Goal: Entertainment & Leisure: Consume media (video, audio)

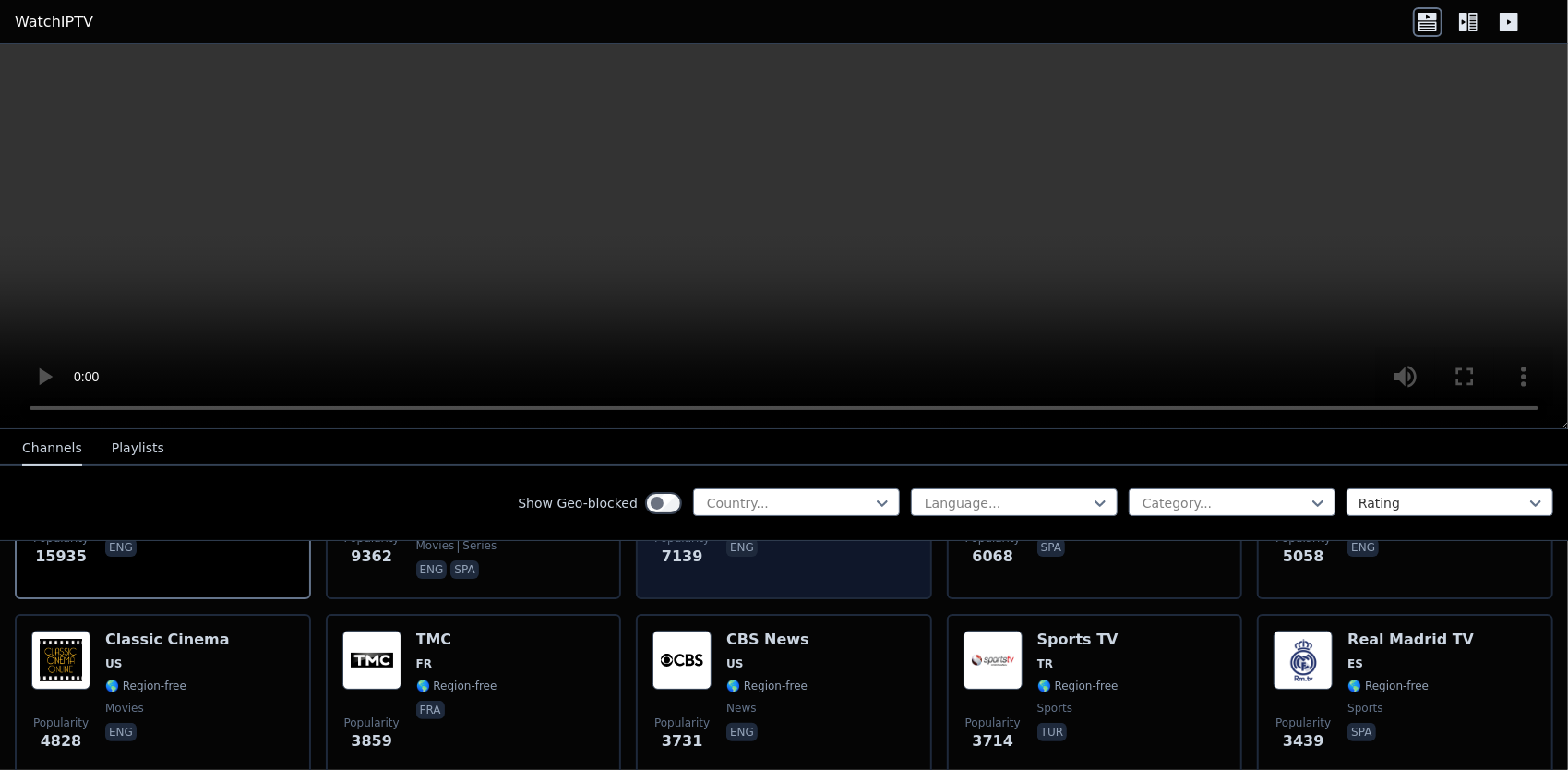
scroll to position [184, 0]
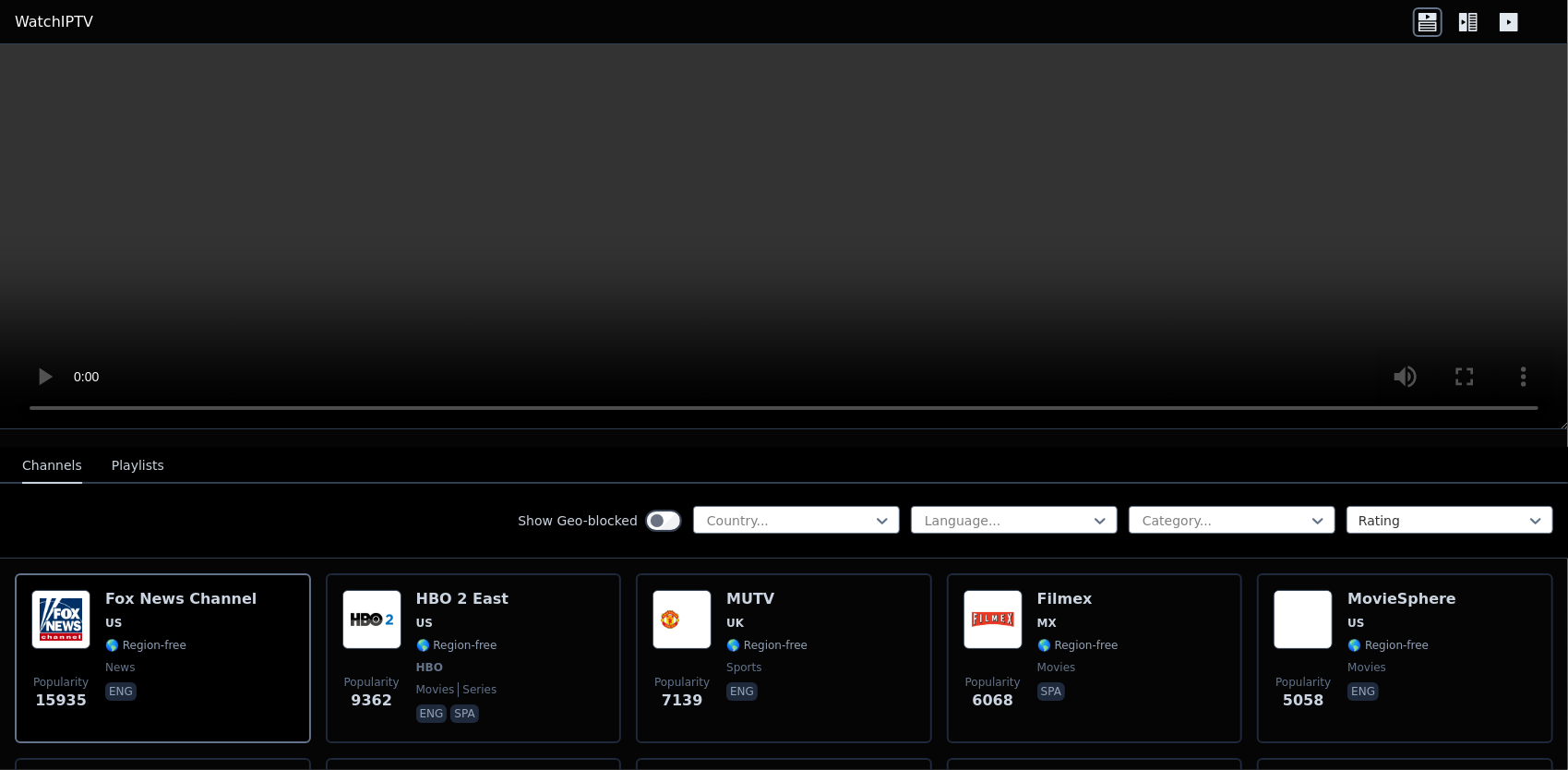
click at [735, 522] on div "Show Geo-blocked Country... Language... Category... Rating" at bounding box center [784, 521] width 1568 height 75
click at [741, 514] on div at bounding box center [788, 521] width 168 height 19
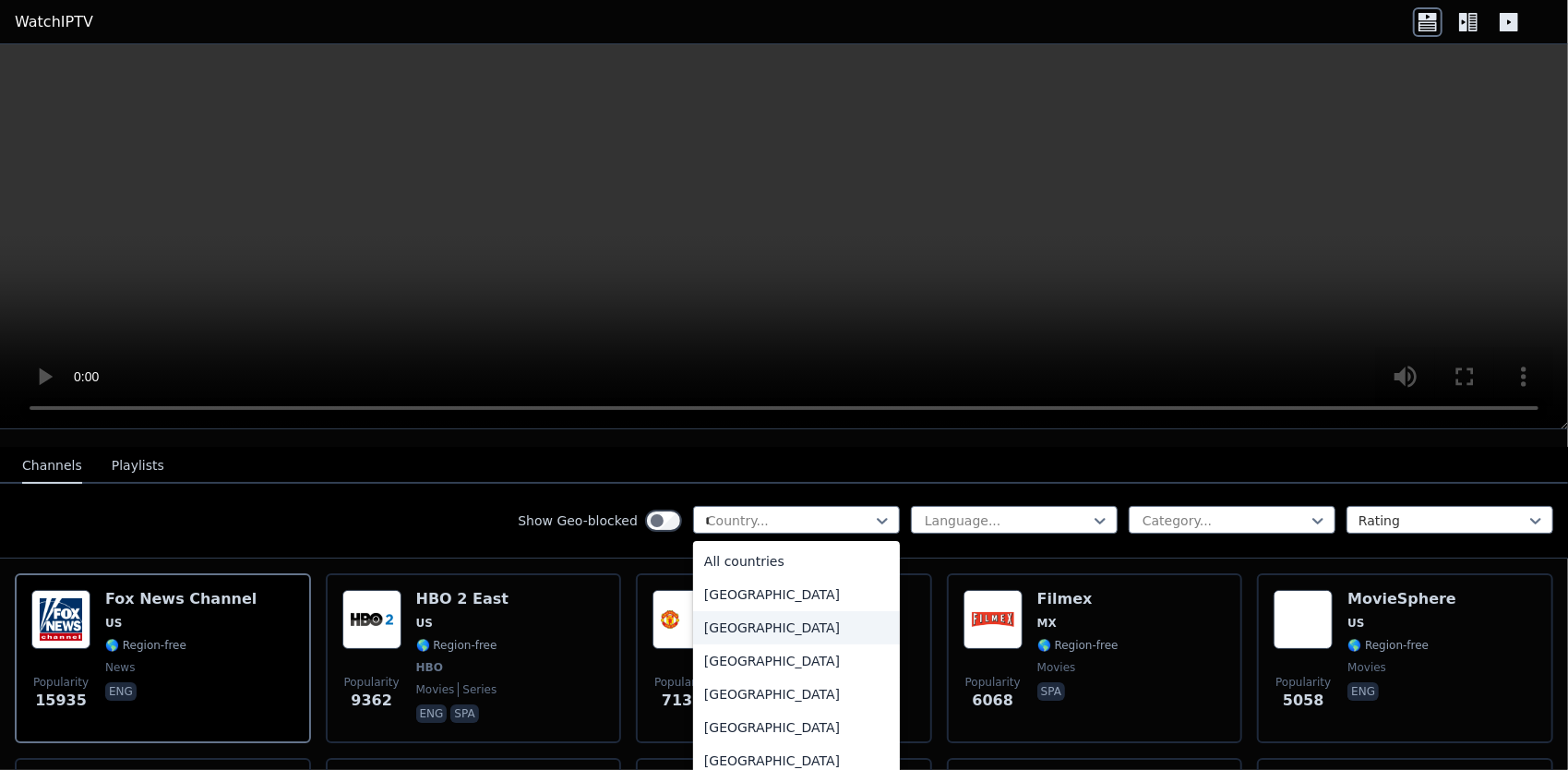
type input "**"
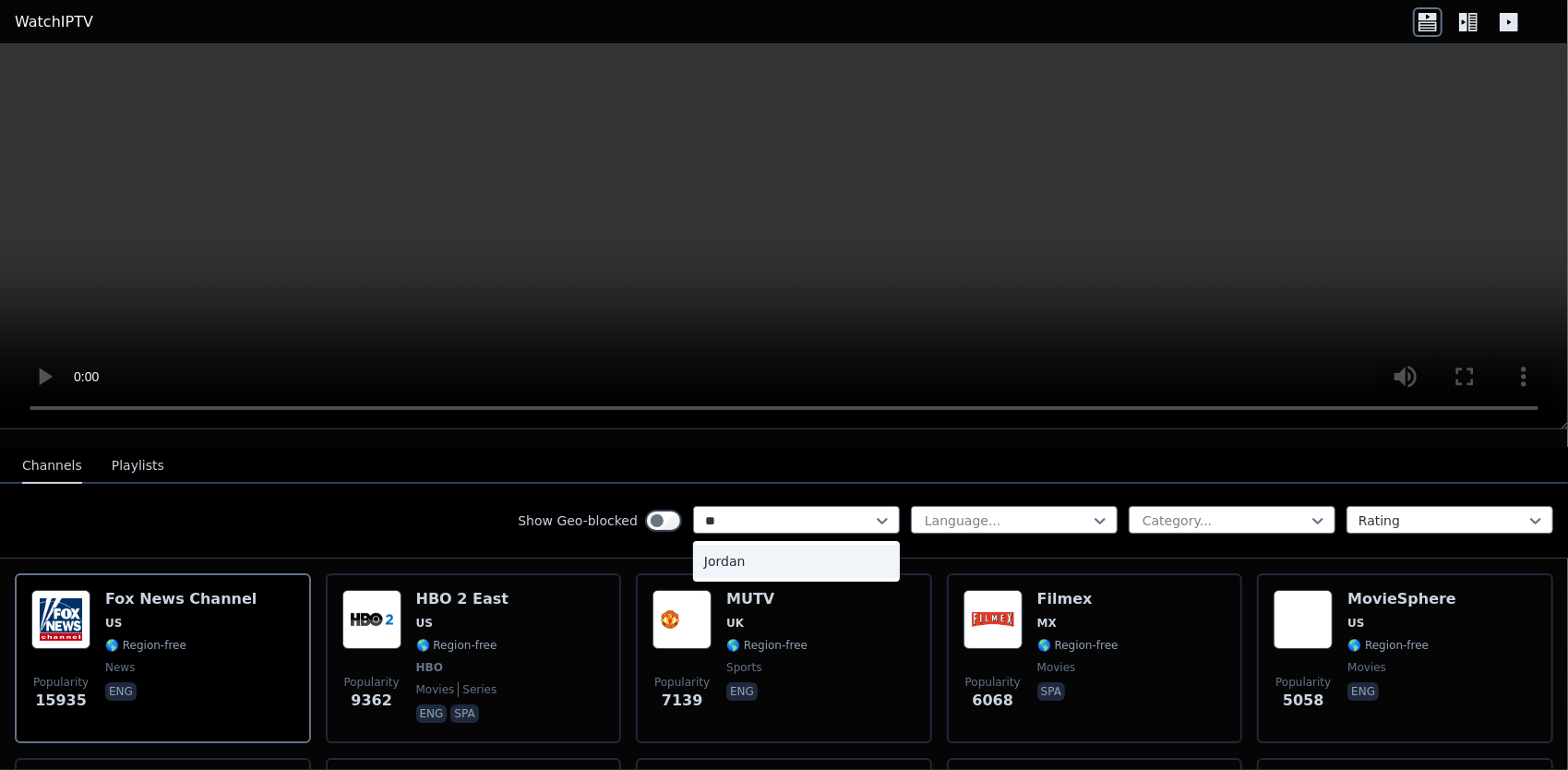
click at [829, 554] on div "Jordan" at bounding box center [796, 561] width 207 height 33
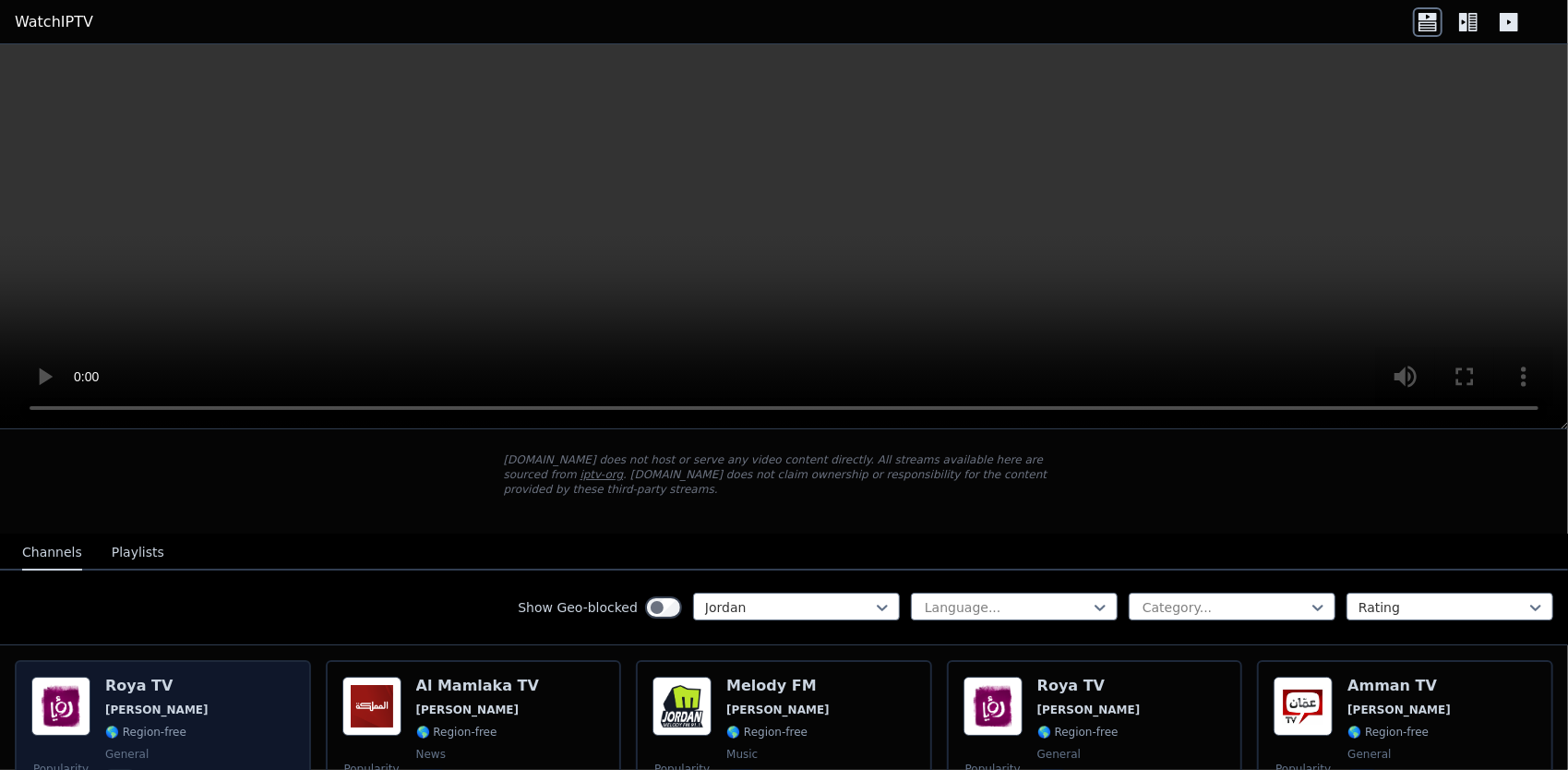
scroll to position [93, 0]
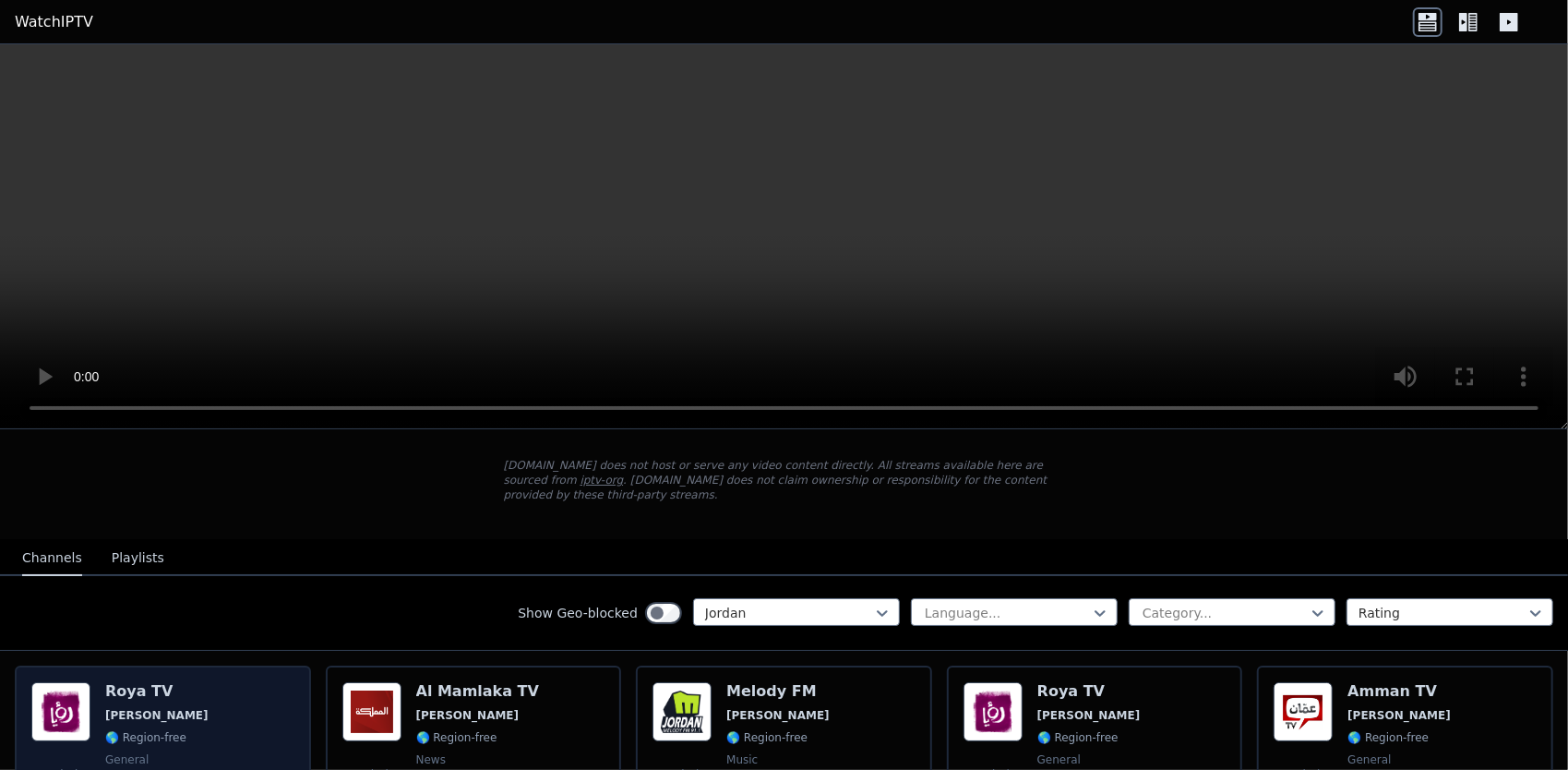
click at [227, 711] on div "Popularity 150 Roya TV JO 🌎 Region-free general ara" at bounding box center [163, 749] width 263 height 133
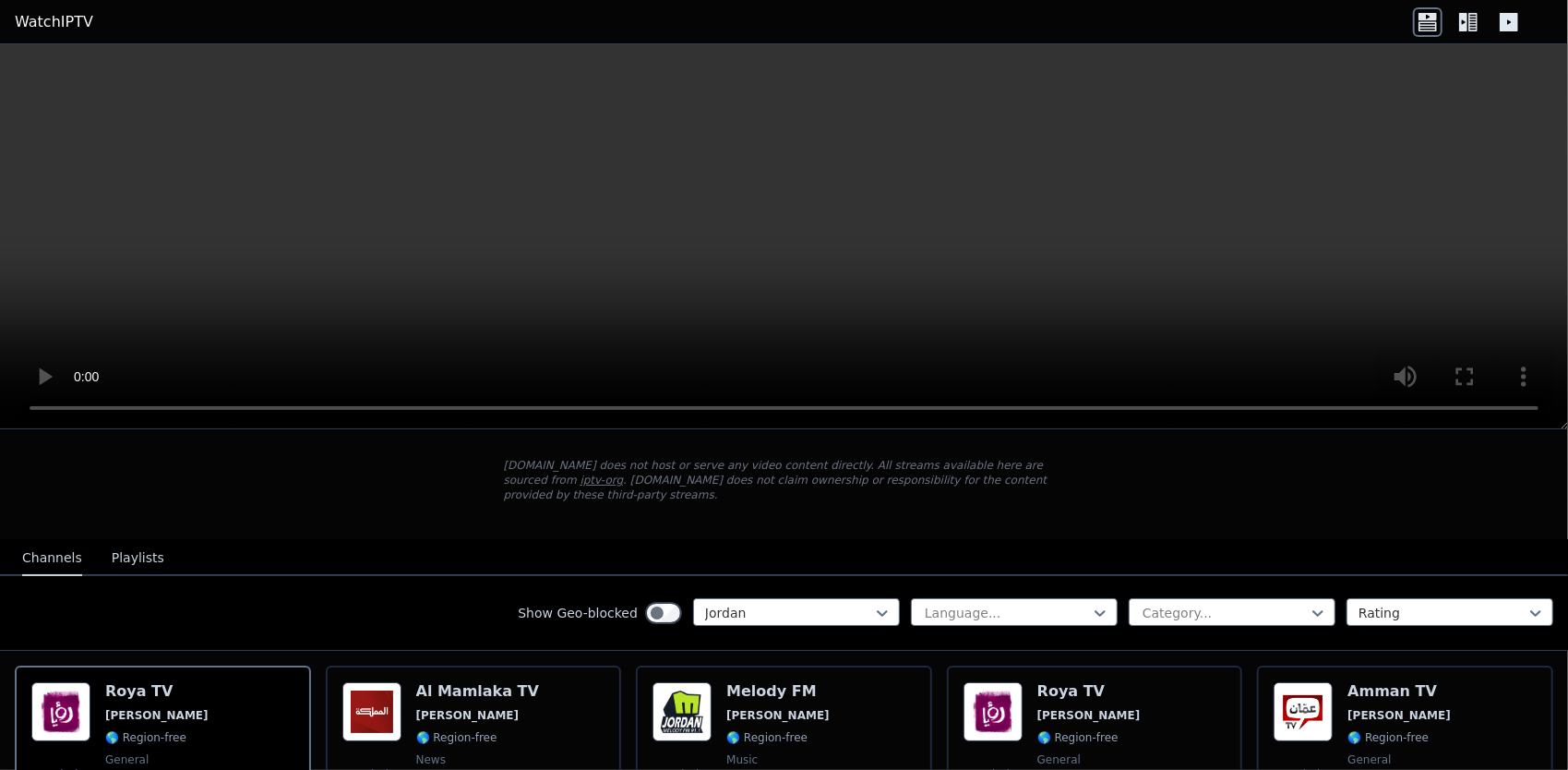
click at [836, 268] on video at bounding box center [784, 237] width 1568 height 385
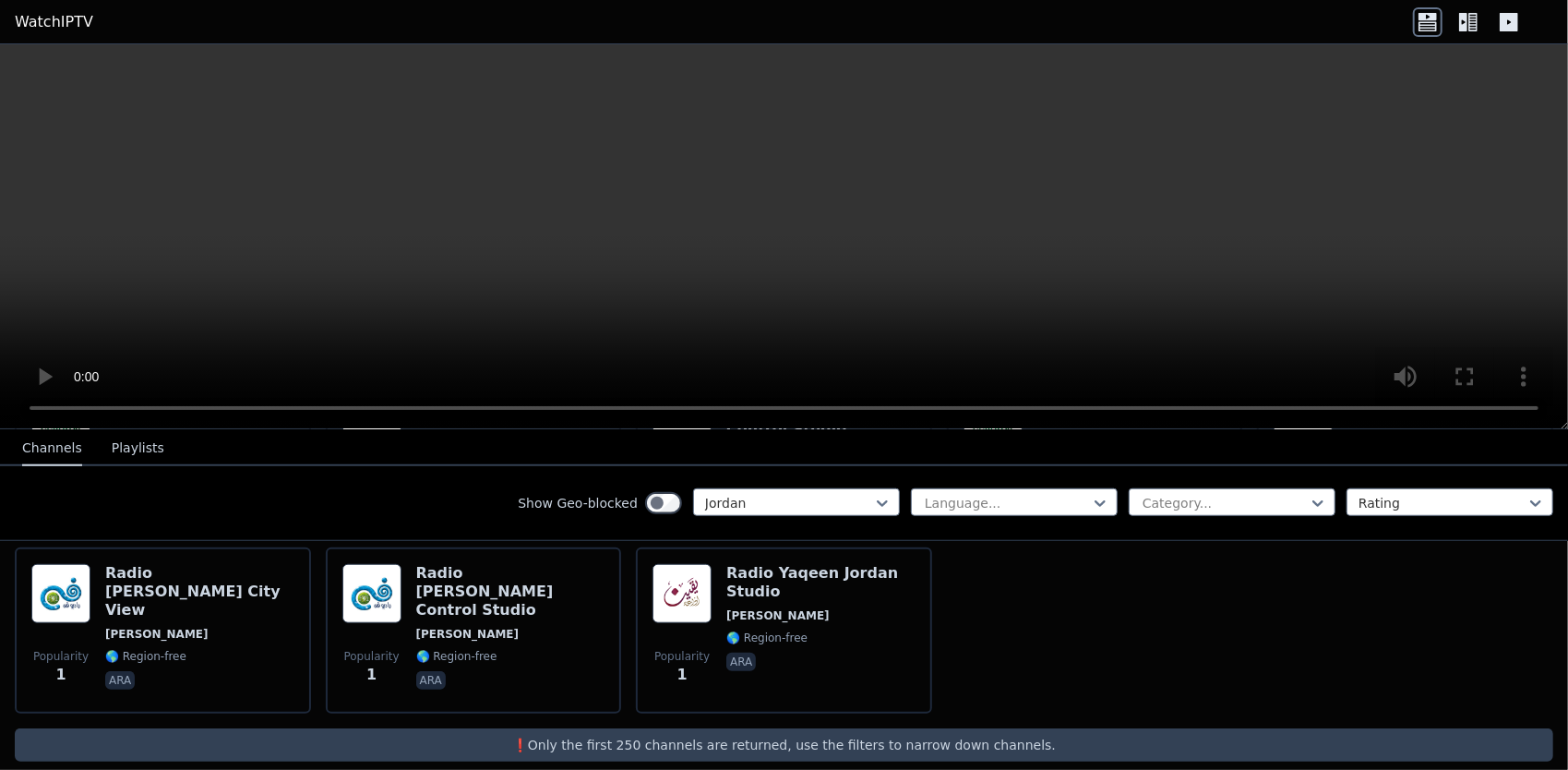
scroll to position [1122, 0]
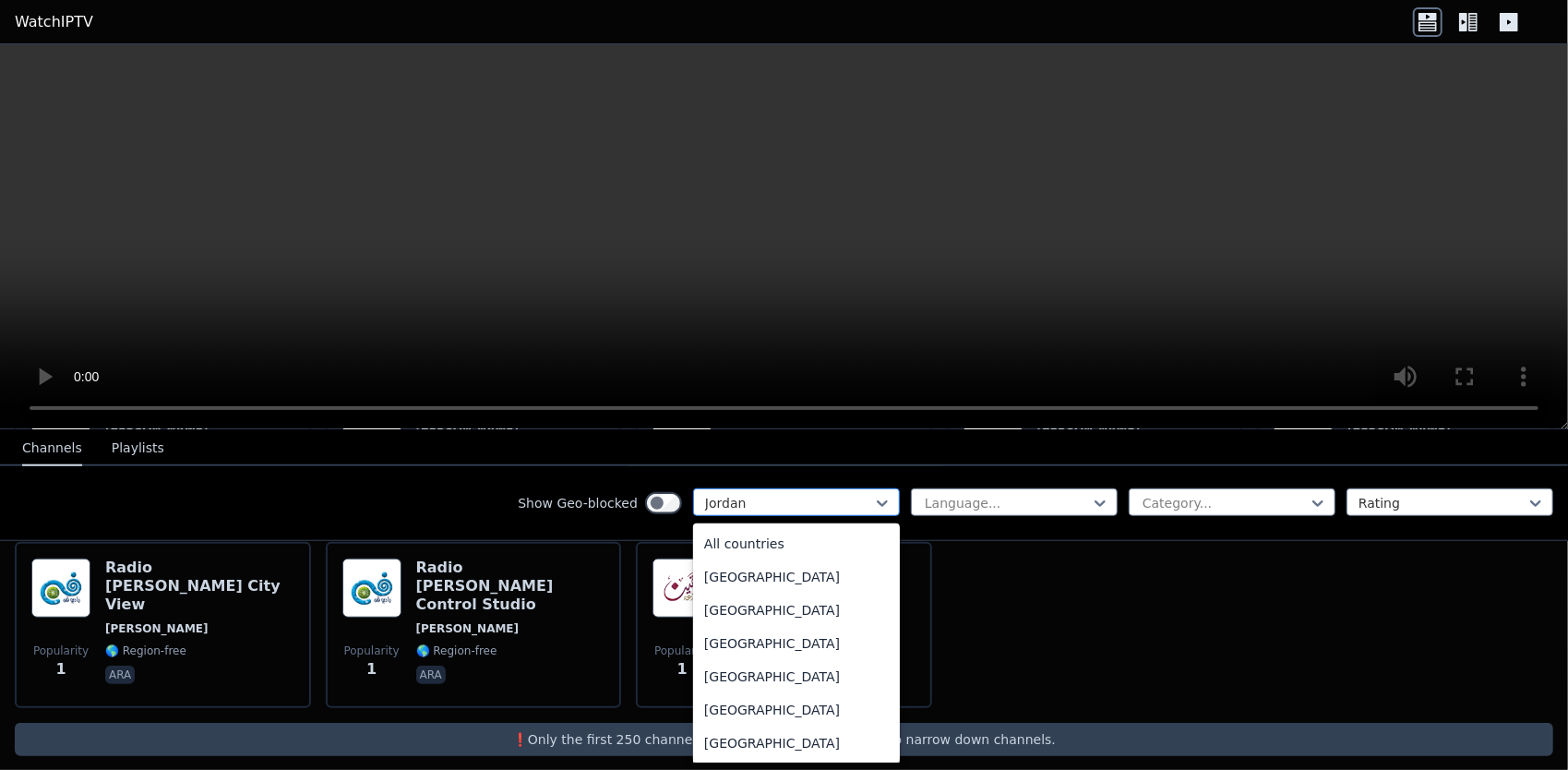
click at [739, 492] on div "Jordan" at bounding box center [796, 503] width 207 height 28
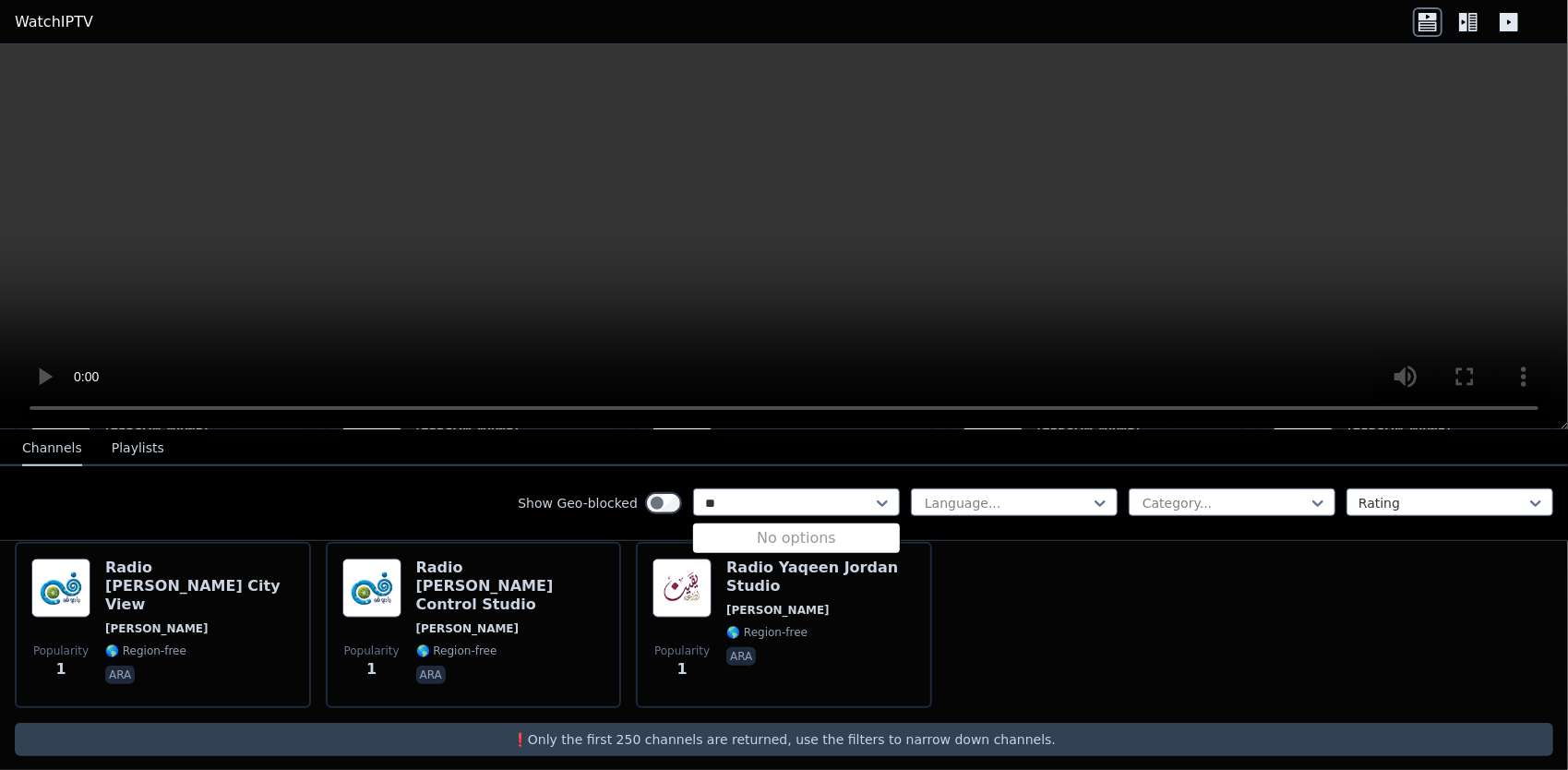
type input "*"
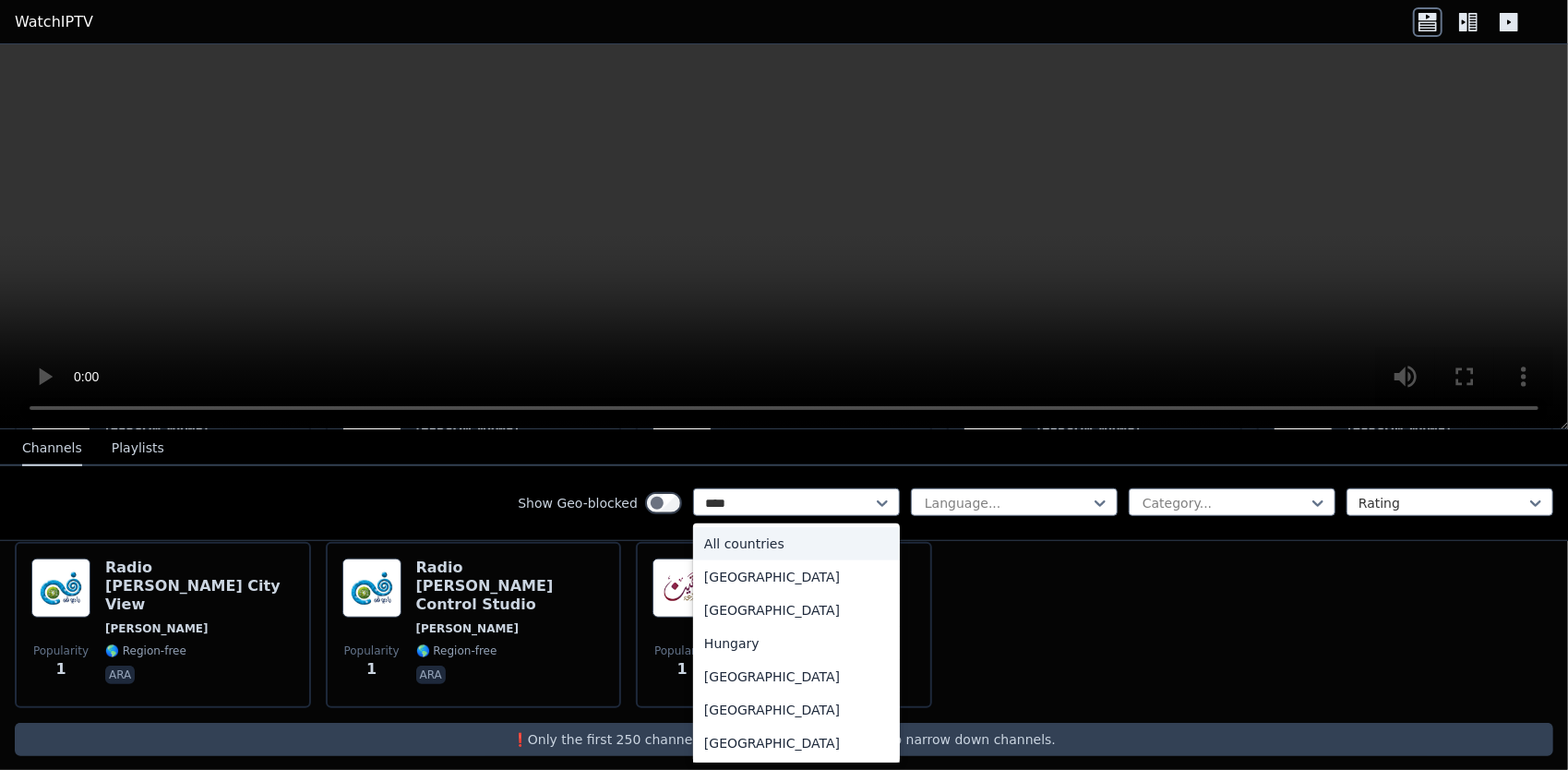
type input "*****"
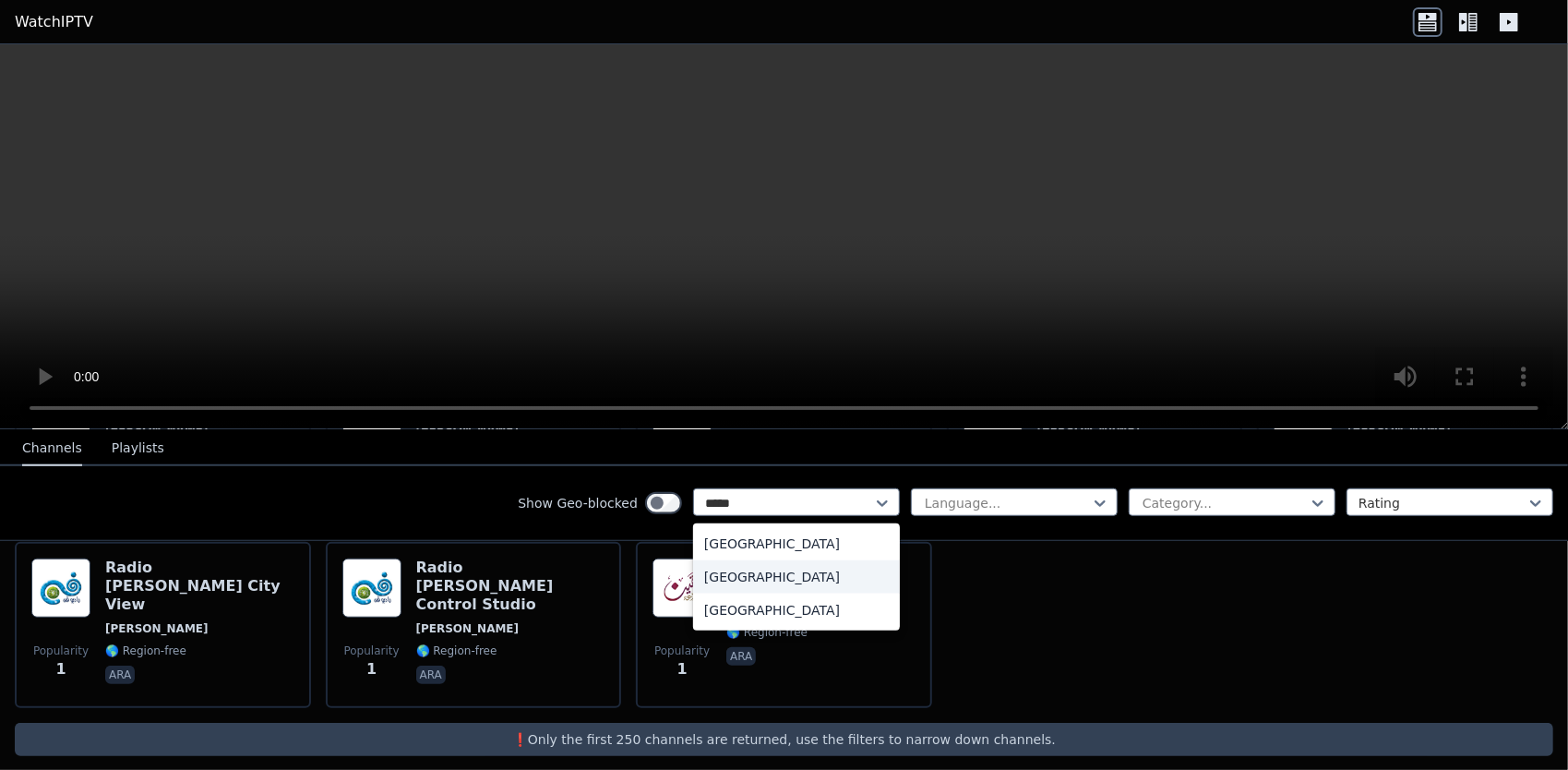
drag, startPoint x: 812, startPoint y: 556, endPoint x: 819, endPoint y: 565, distance: 11.4
click at [817, 563] on div "[GEOGRAPHIC_DATA] [GEOGRAPHIC_DATA] [GEOGRAPHIC_DATA]" at bounding box center [796, 578] width 207 height 108
click at [786, 541] on div "[GEOGRAPHIC_DATA]" at bounding box center [796, 543] width 207 height 33
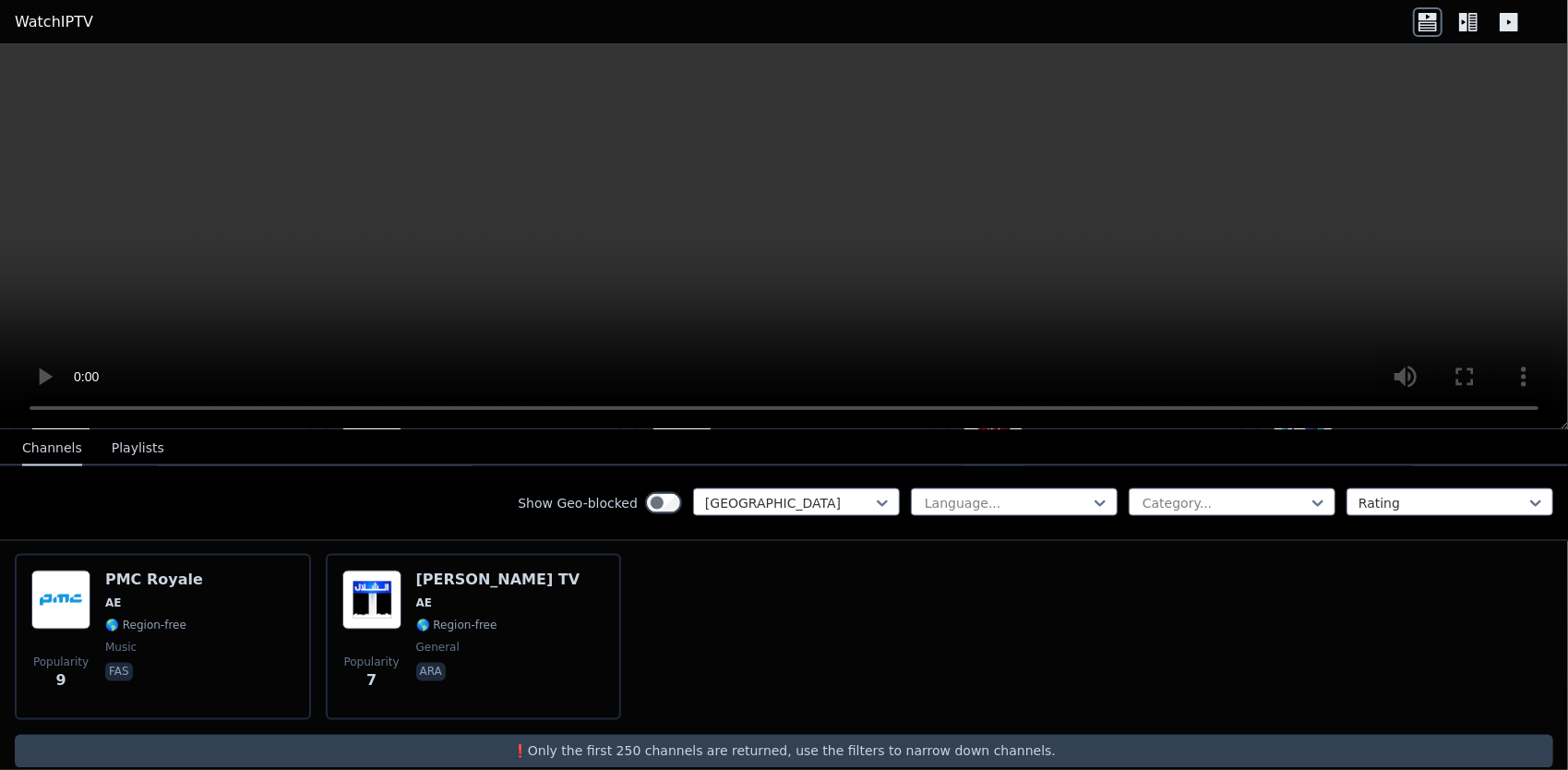
scroll to position [2207, 0]
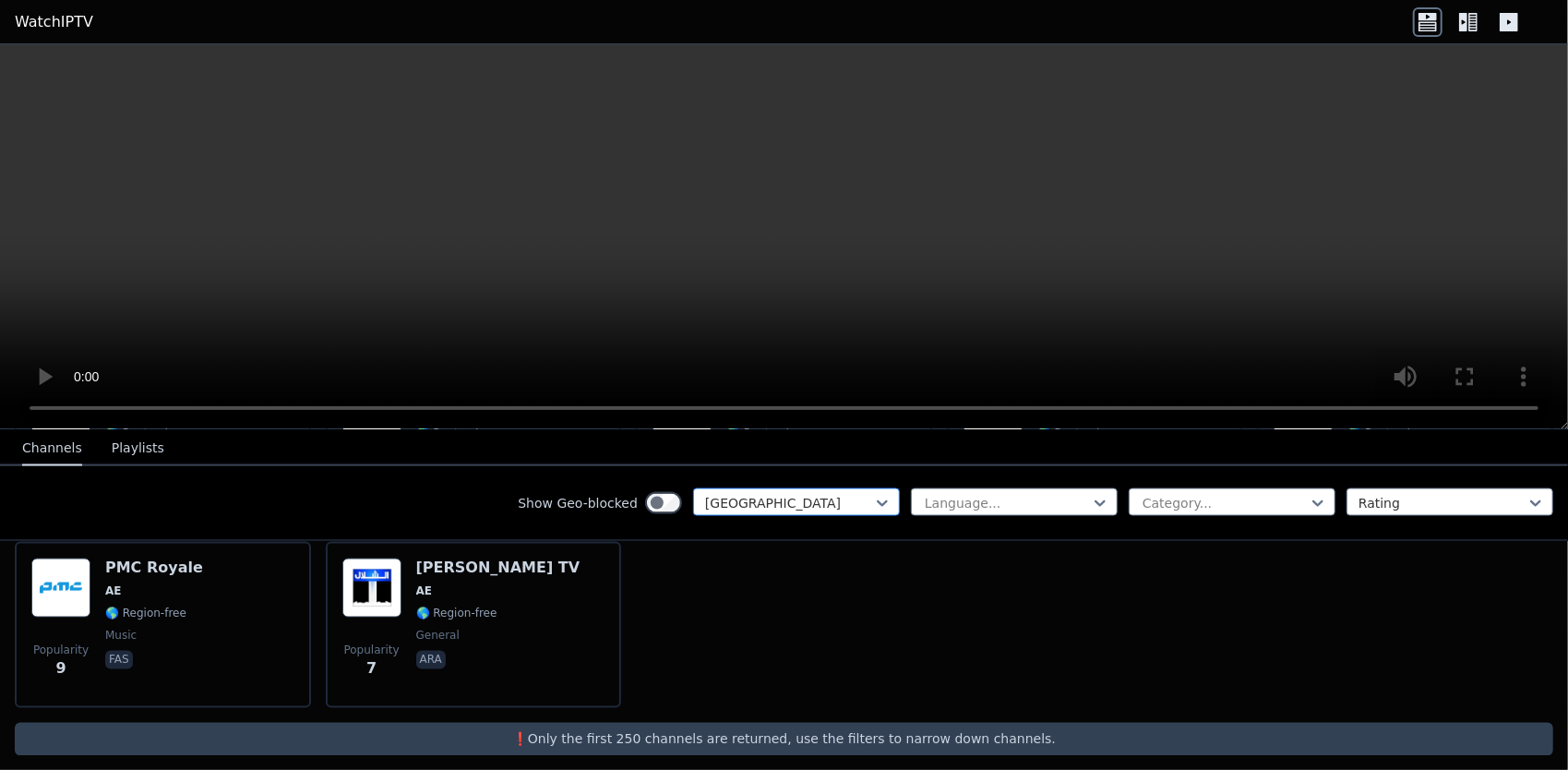
click at [821, 494] on div at bounding box center [788, 503] width 168 height 19
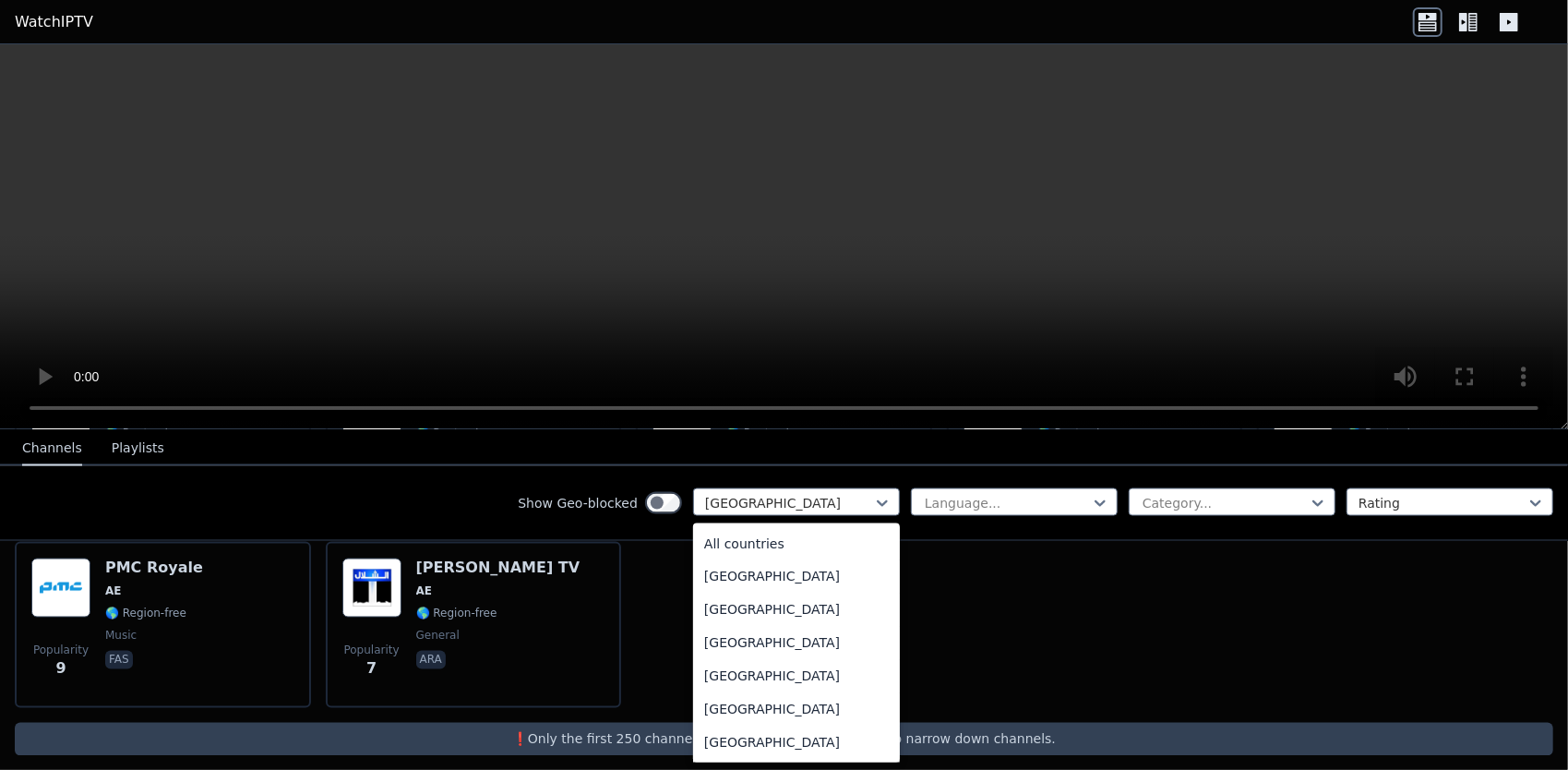
scroll to position [6241, 0]
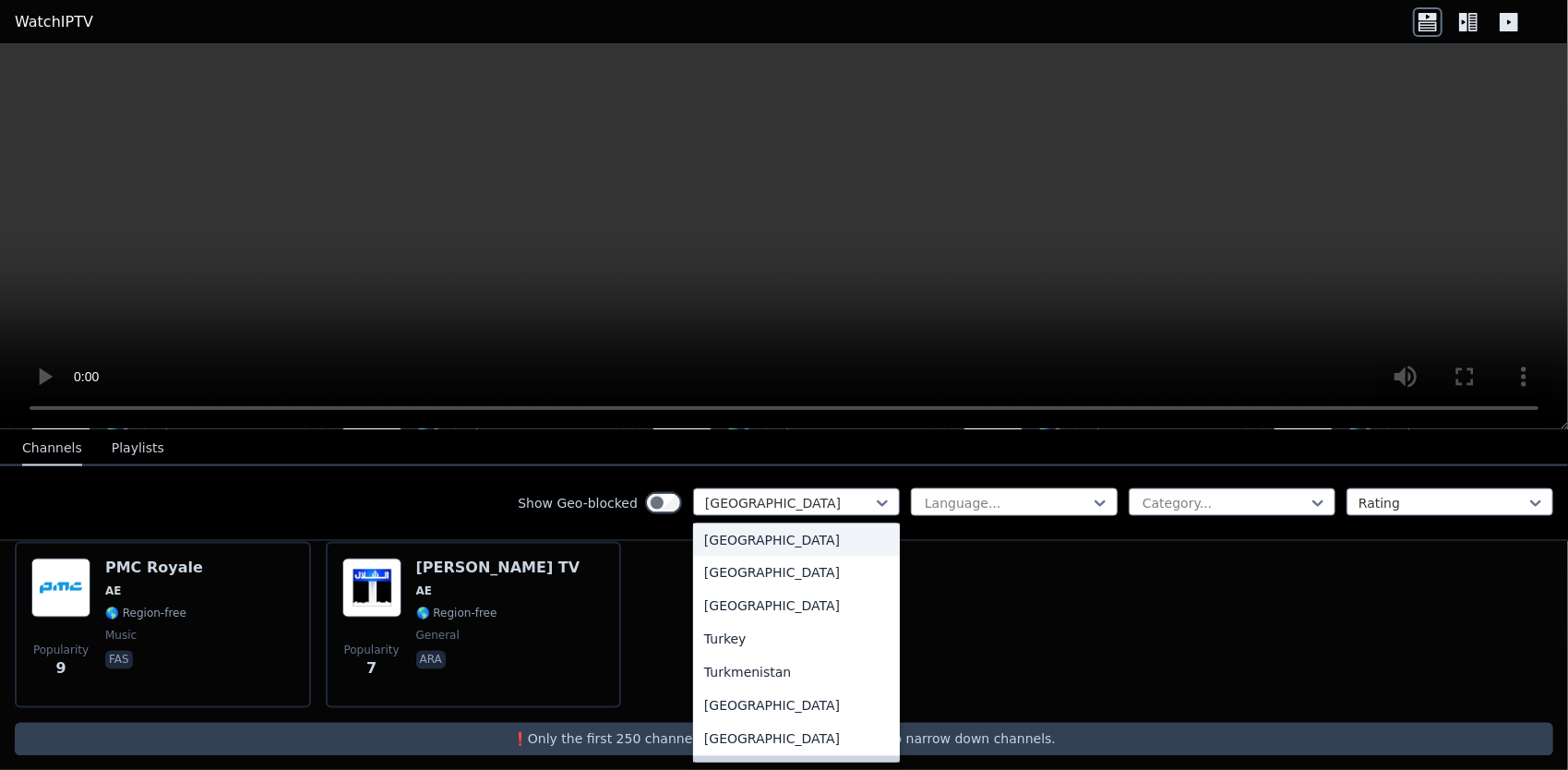
click at [1013, 514] on div "Language..." at bounding box center [1014, 503] width 207 height 28
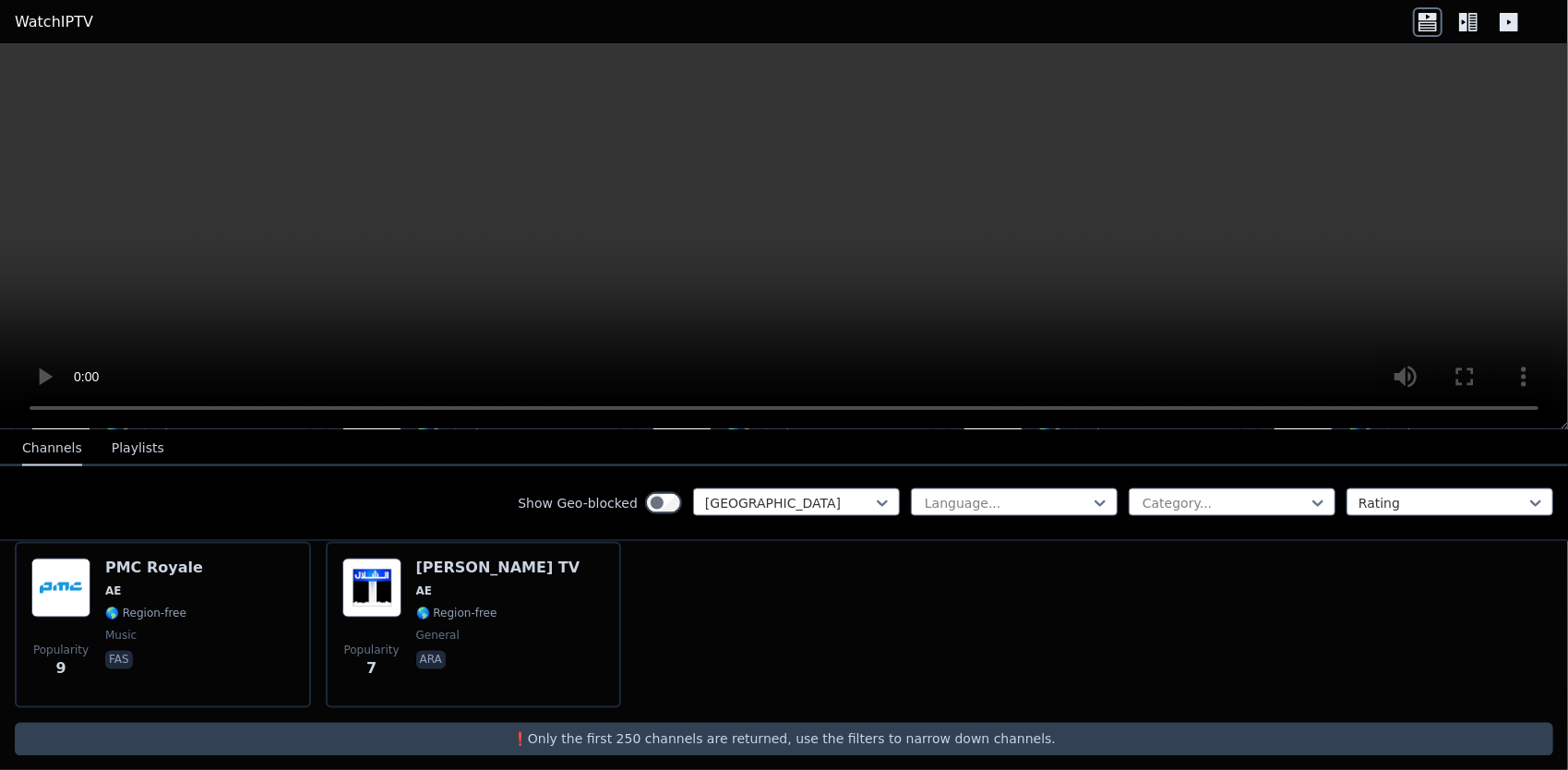
drag, startPoint x: 301, startPoint y: 252, endPoint x: 311, endPoint y: 248, distance: 10.8
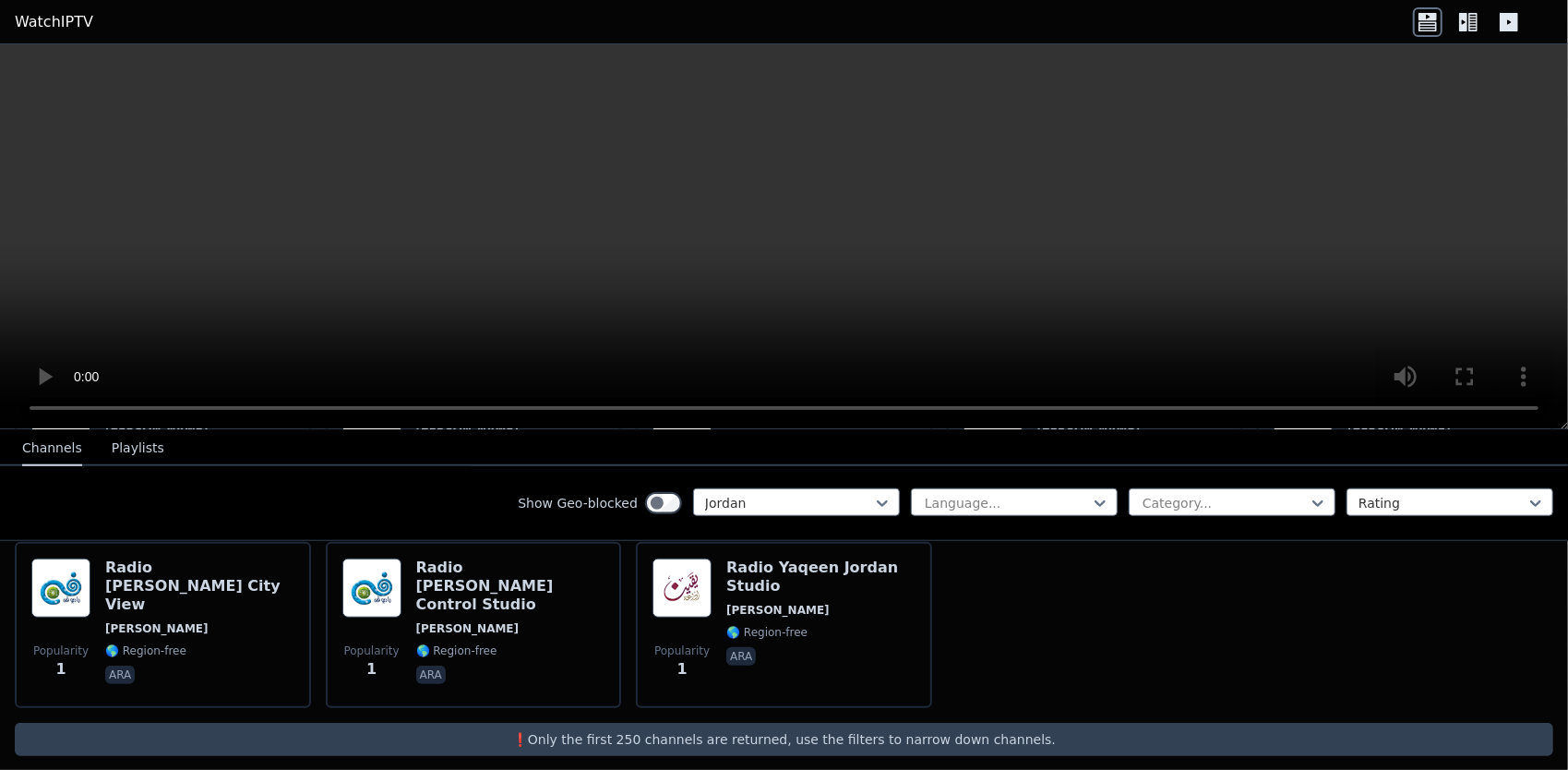
click at [35, 6] on header "WatchIPTV" at bounding box center [784, 22] width 1568 height 45
click at [59, 24] on link "WatchIPTV" at bounding box center [54, 22] width 79 height 22
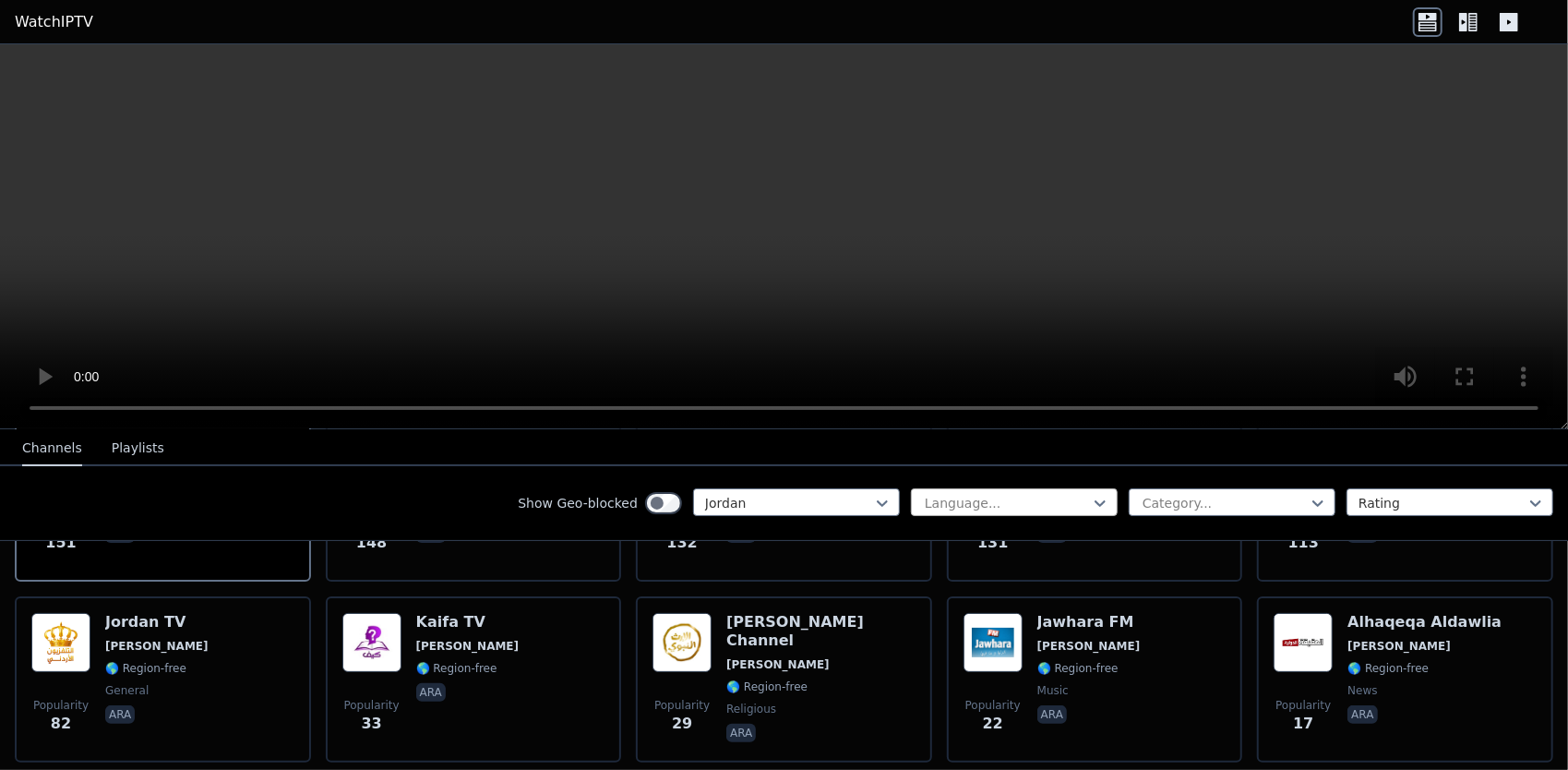
scroll to position [554, 0]
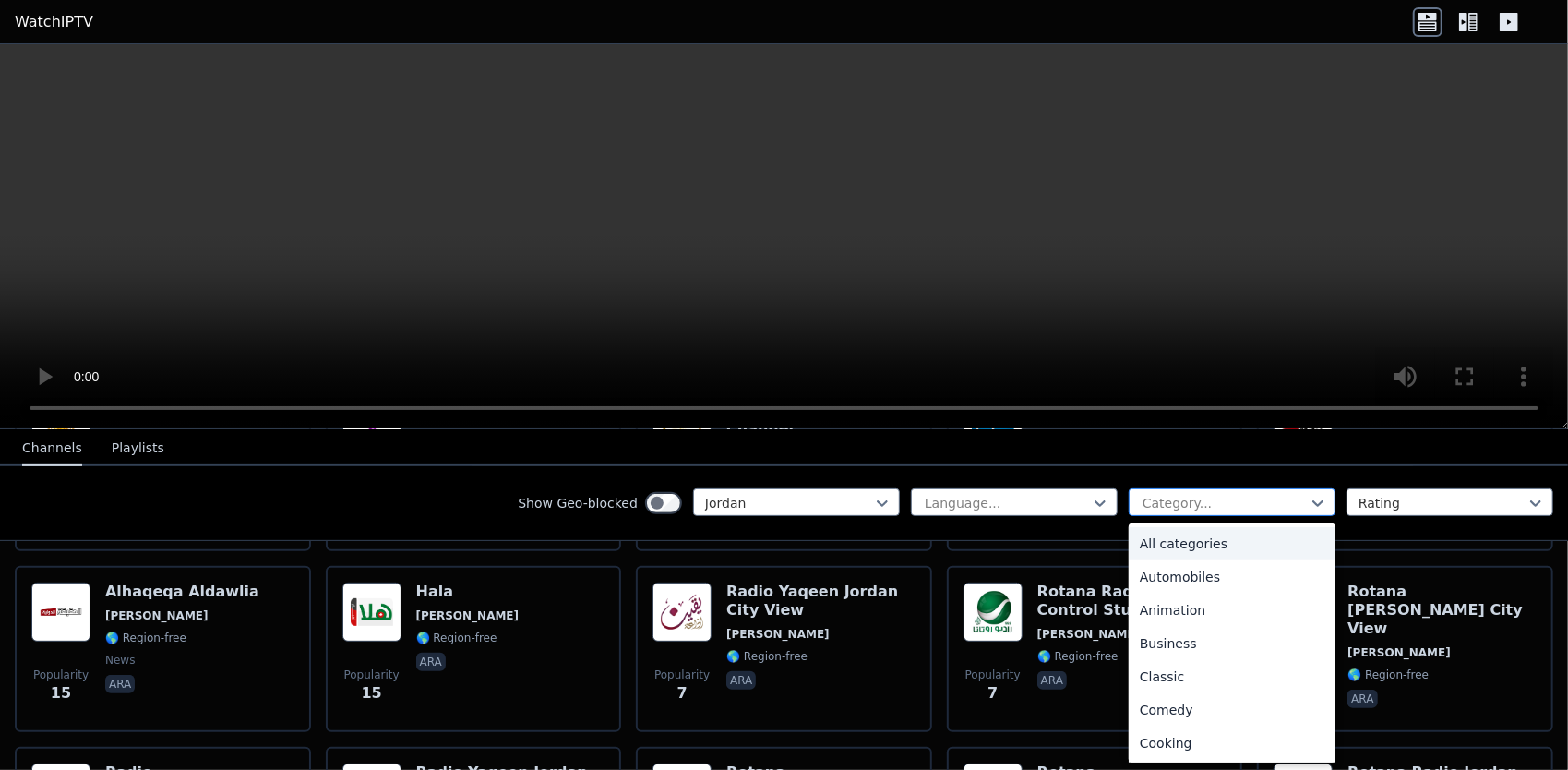
click at [1141, 505] on div at bounding box center [1225, 503] width 168 height 19
click at [1180, 680] on div "Sports" at bounding box center [1232, 676] width 207 height 33
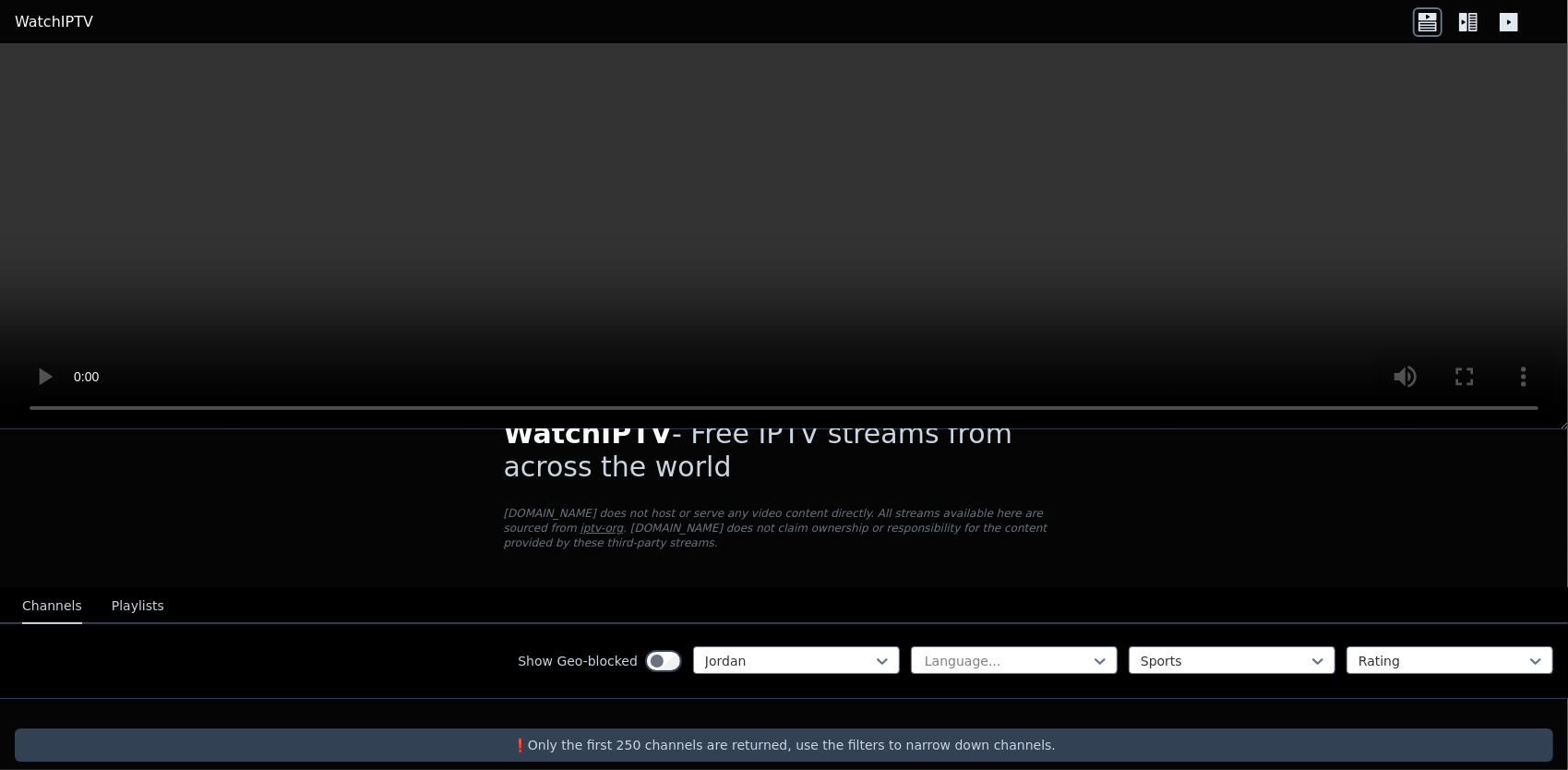
scroll to position [50, 0]
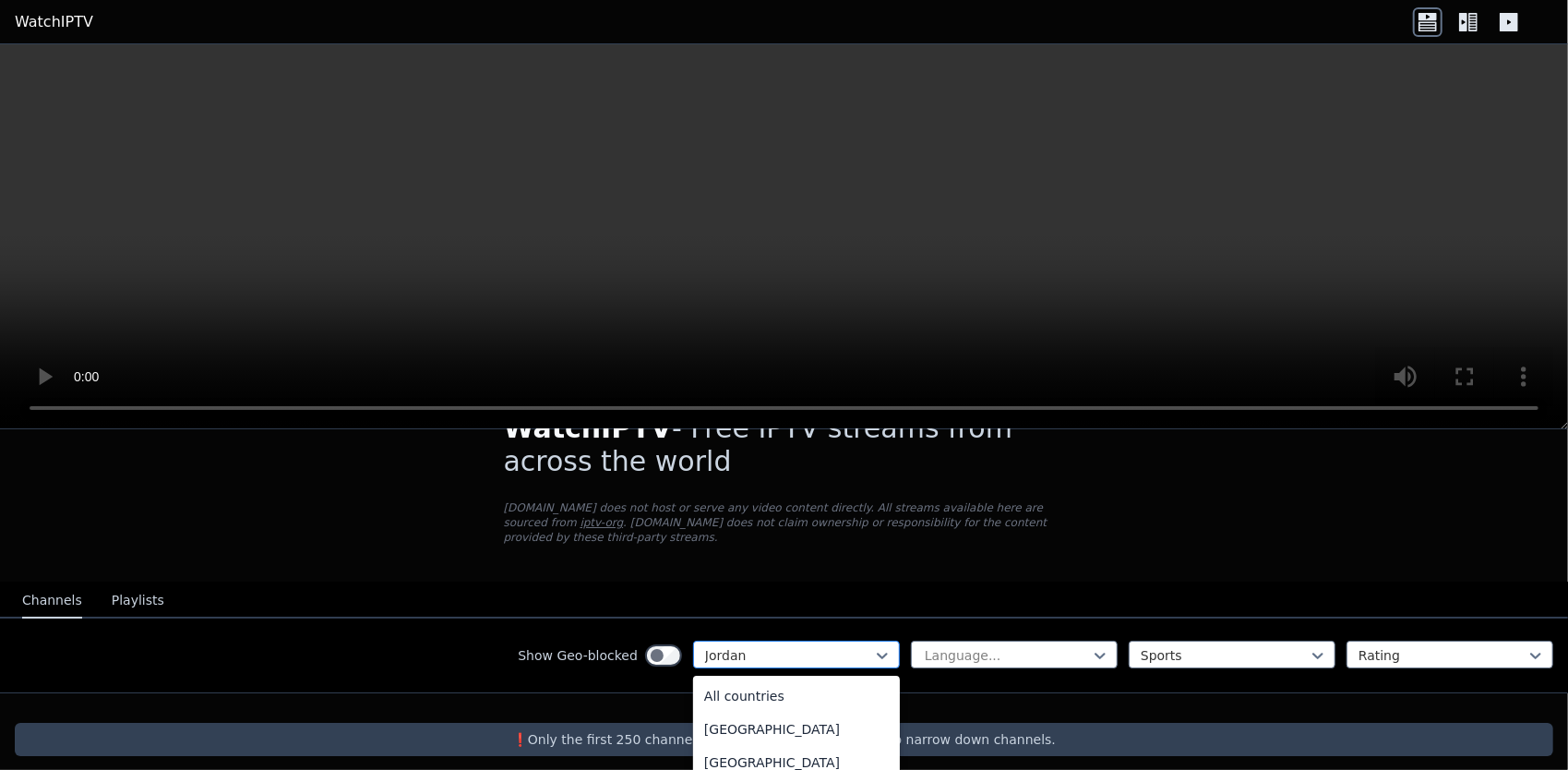
click at [756, 649] on div "Jordan" at bounding box center [796, 655] width 207 height 28
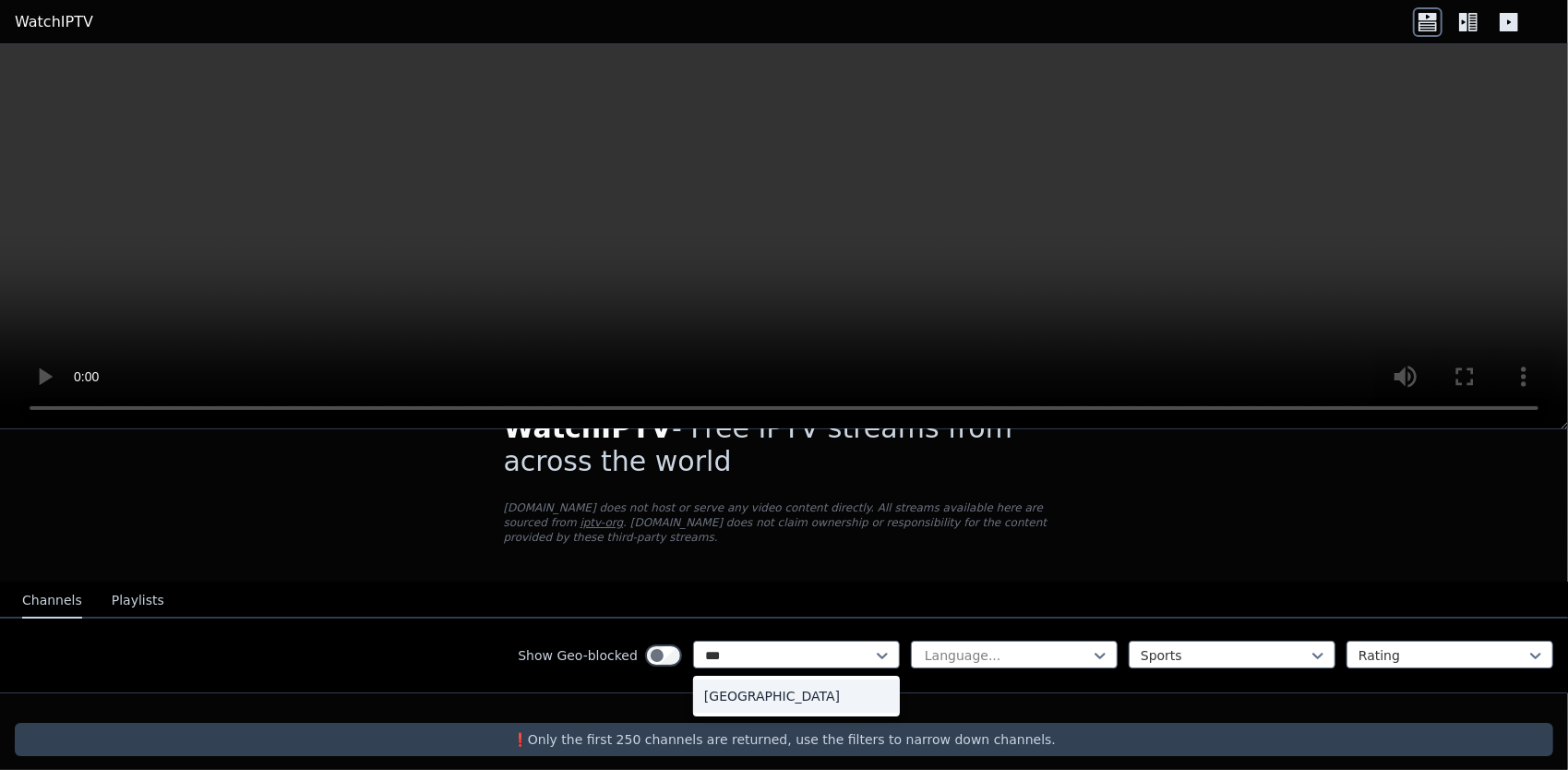
type input "****"
click at [820, 689] on div "[GEOGRAPHIC_DATA]" at bounding box center [796, 695] width 207 height 33
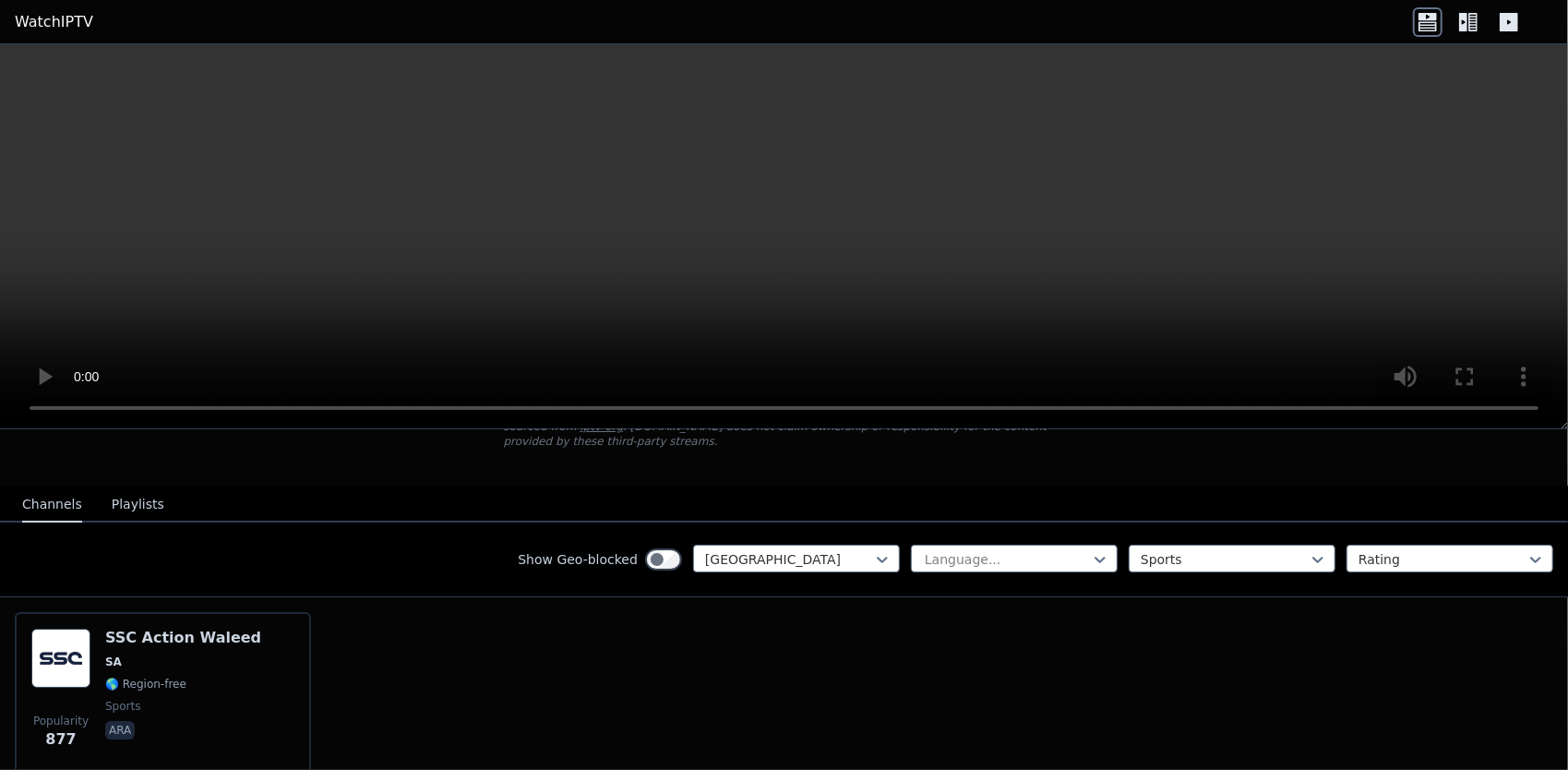
scroll to position [216, 0]
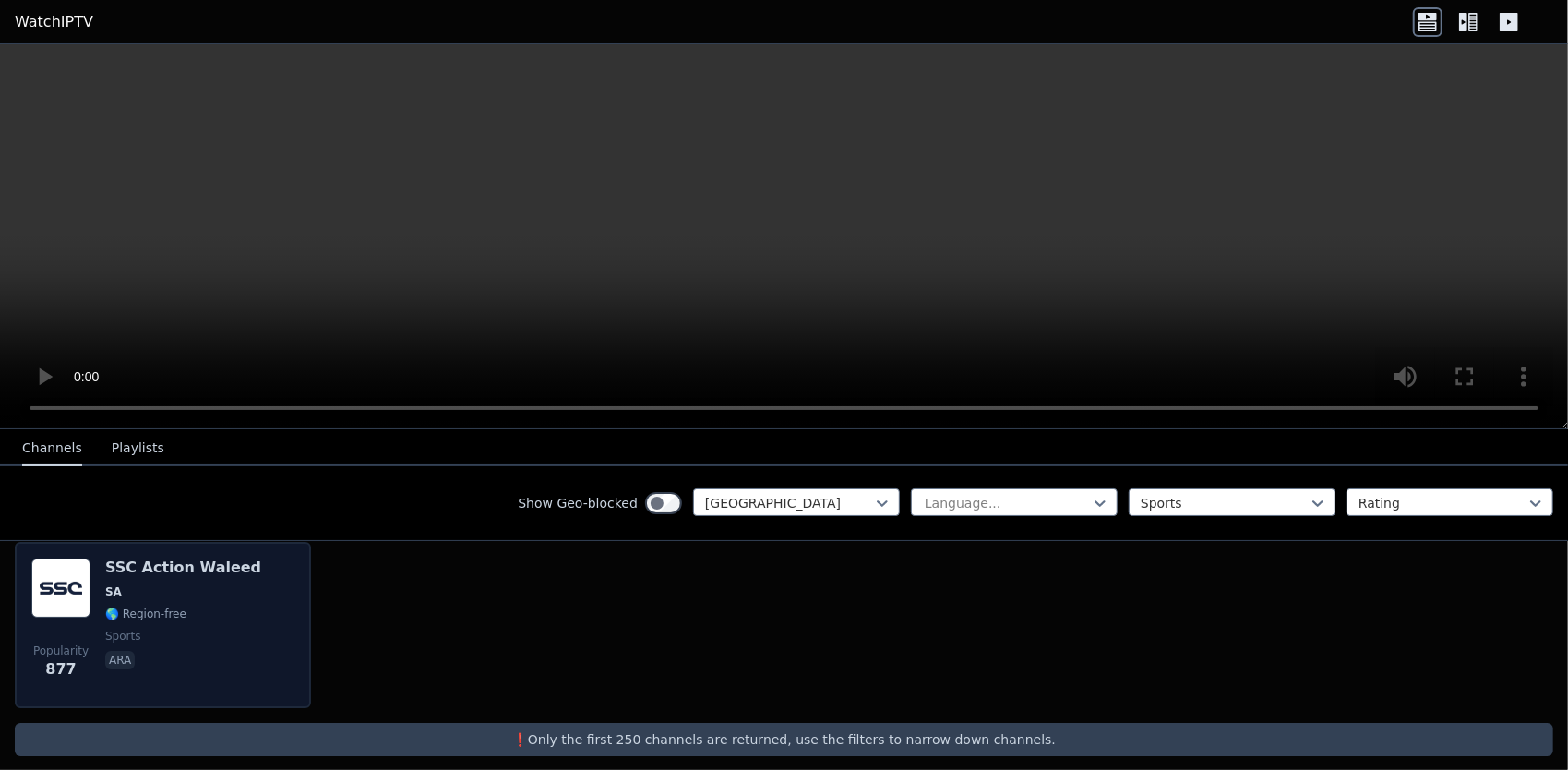
click at [279, 611] on div "Popularity 877 SSC Action Waleed SA 🌎 Region-free sports ara" at bounding box center [163, 626] width 263 height 133
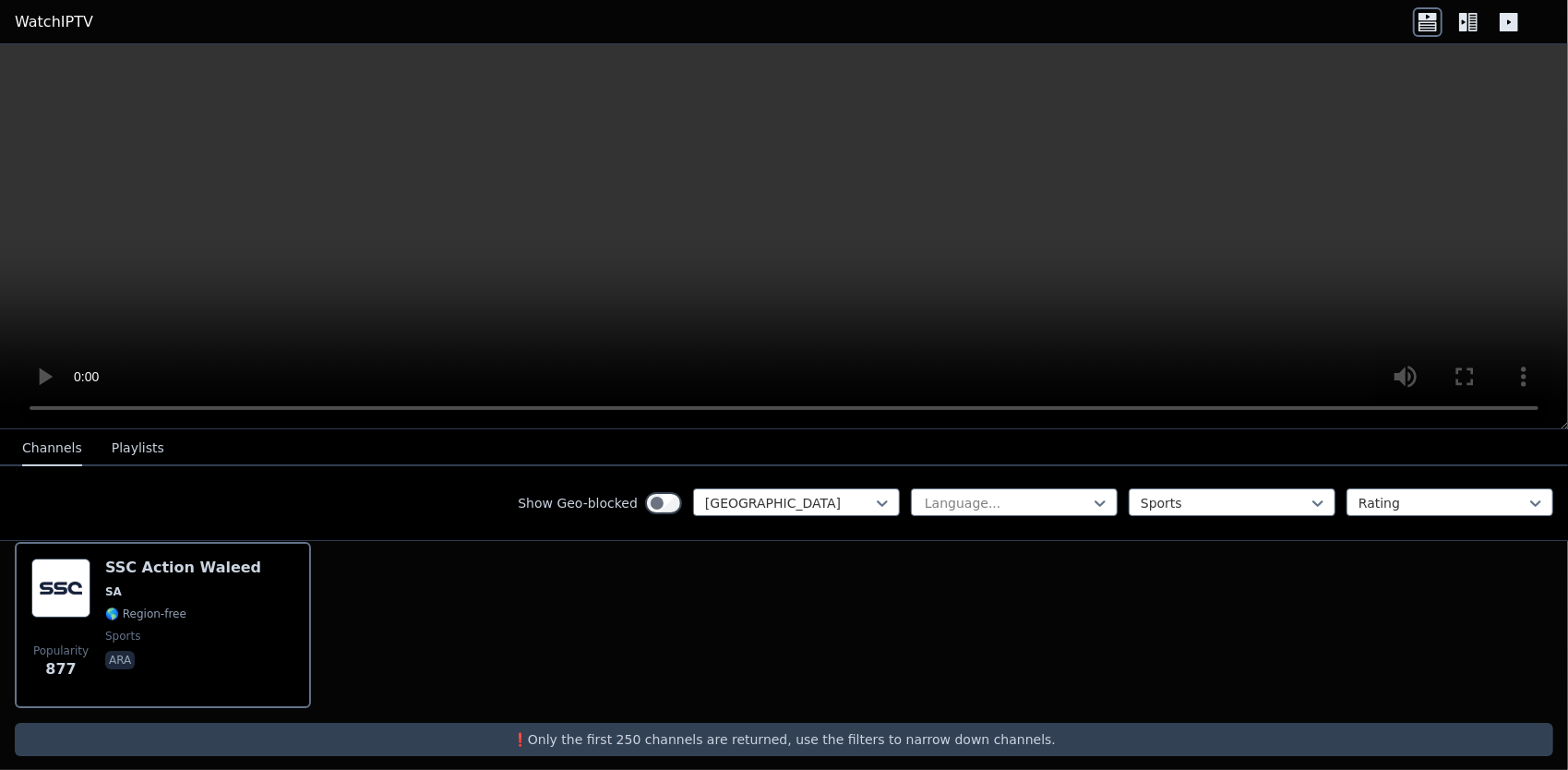
click at [39, 15] on link "WatchIPTV" at bounding box center [54, 22] width 79 height 22
click at [1463, 24] on icon at bounding box center [1463, 22] width 8 height 19
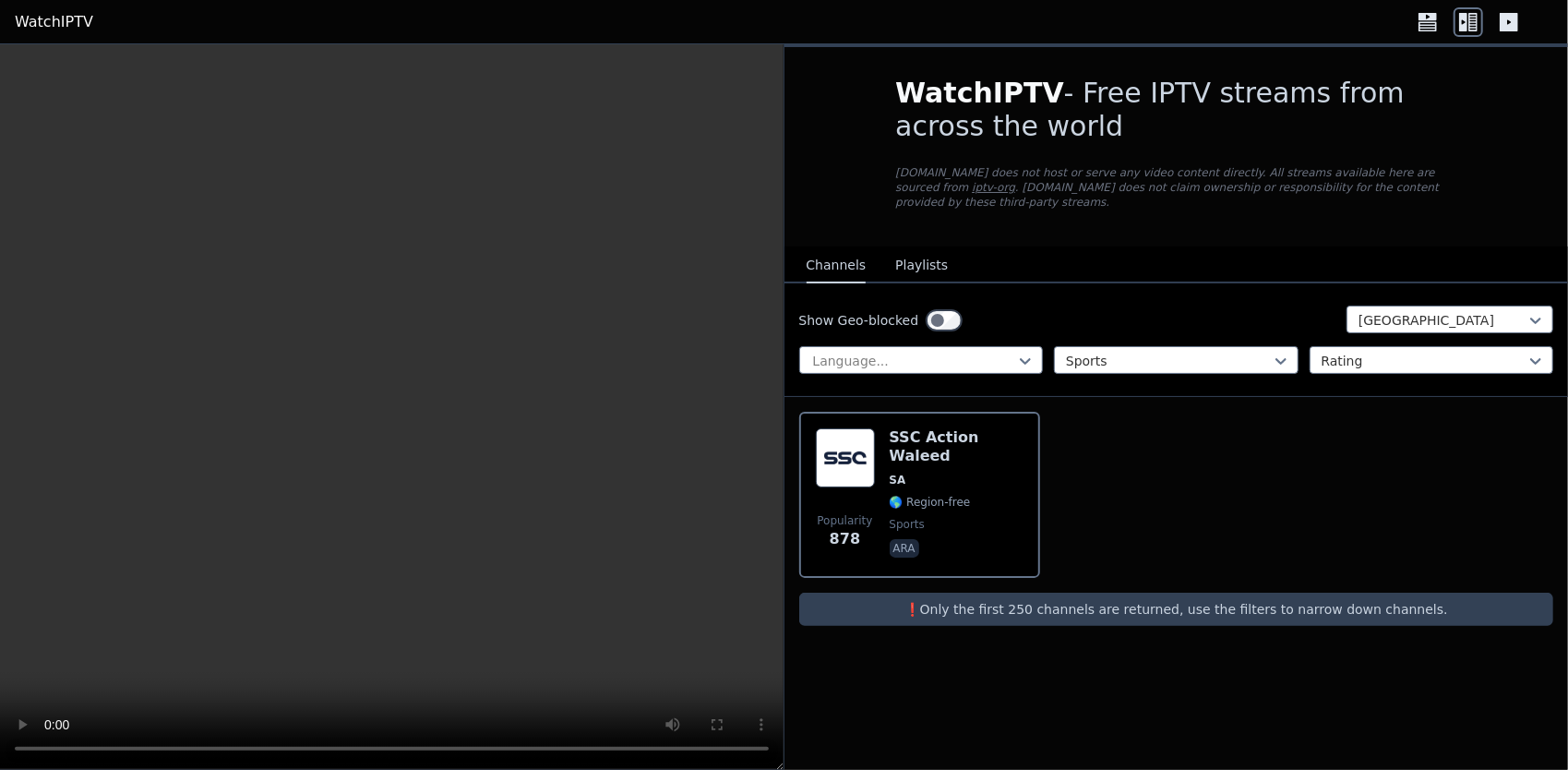
click at [910, 250] on button "Playlists" at bounding box center [921, 265] width 53 height 35
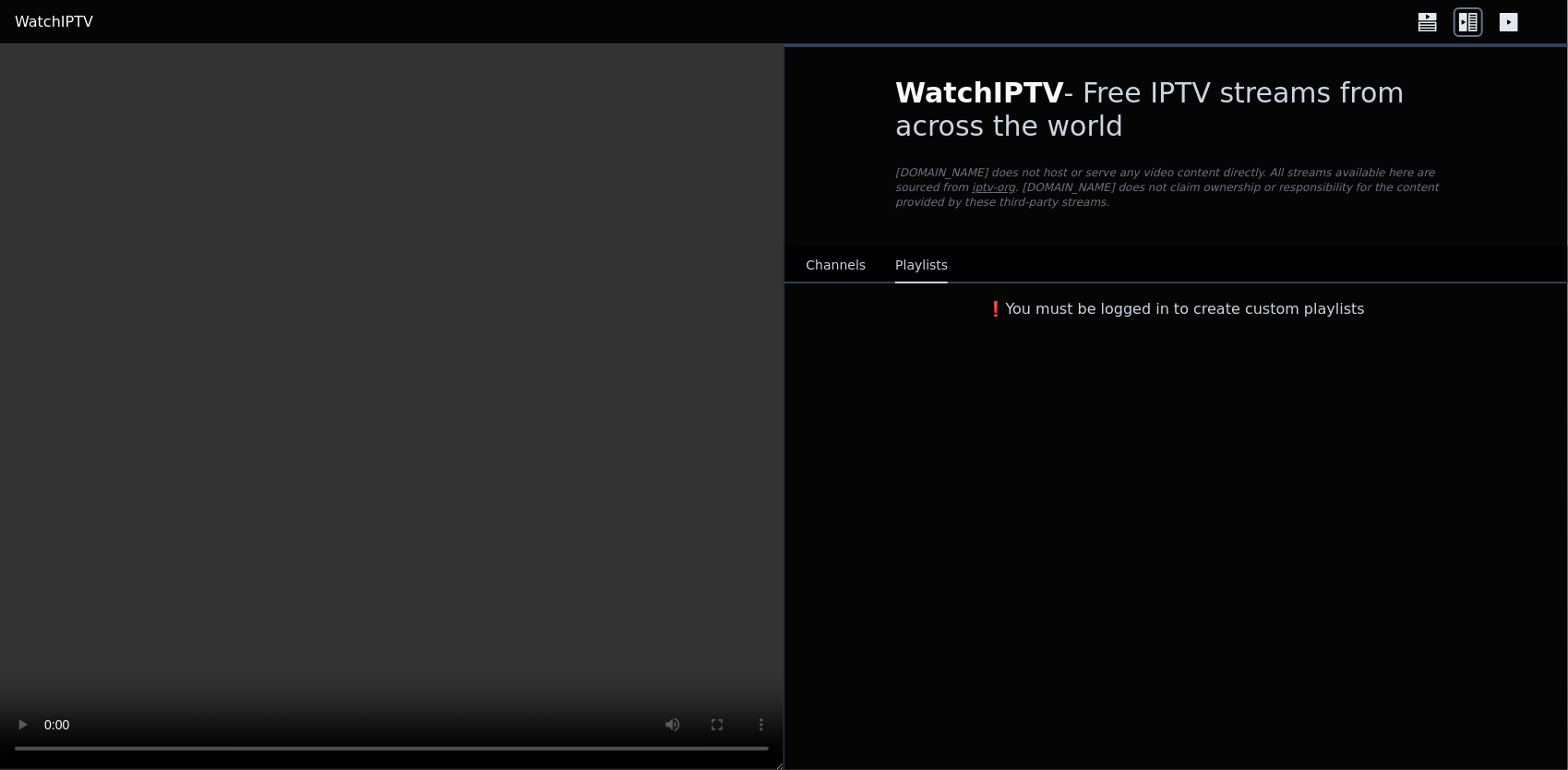
click at [856, 257] on button "Channels" at bounding box center [836, 265] width 60 height 35
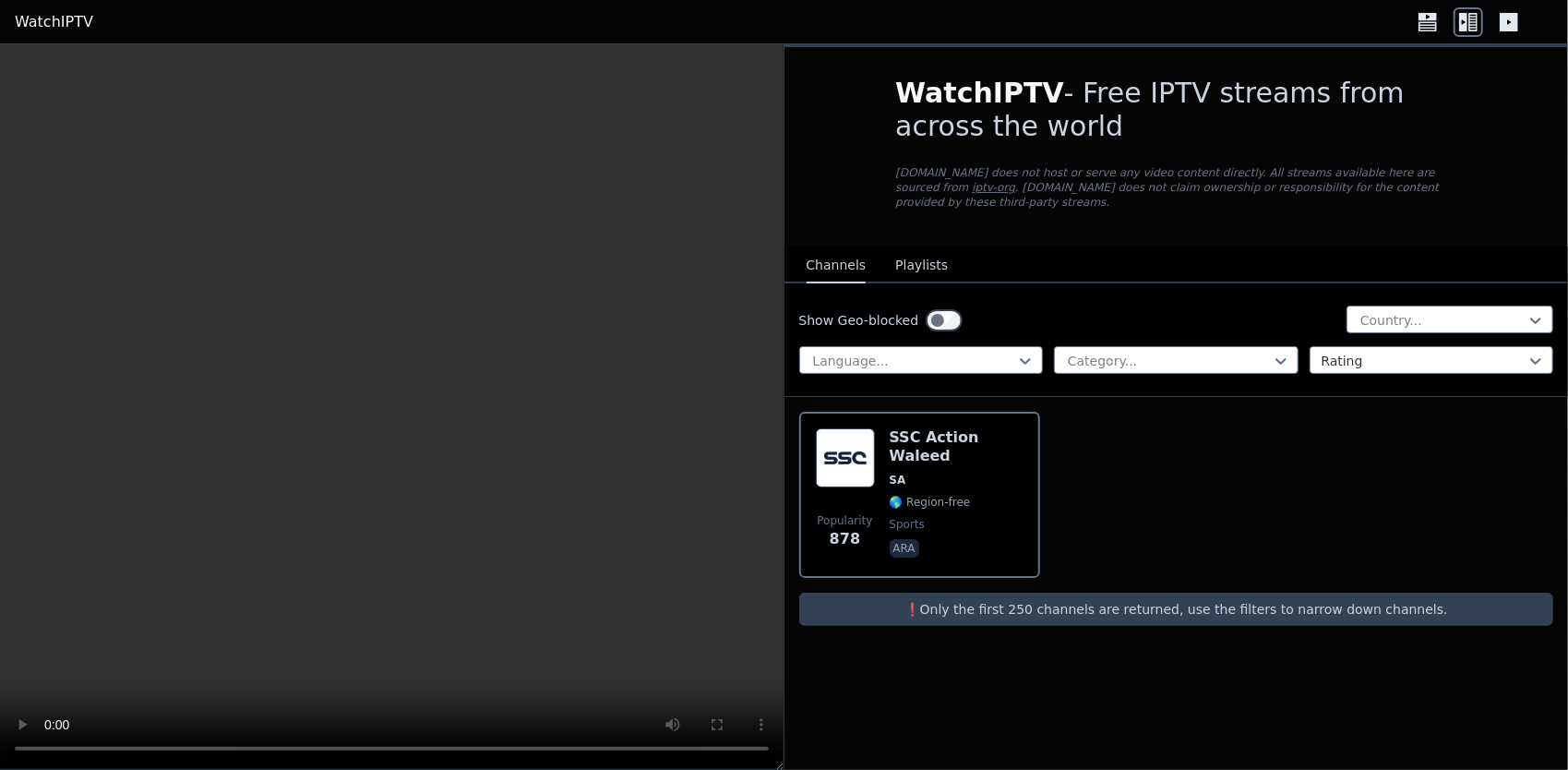
click at [822, 248] on button "Channels" at bounding box center [836, 265] width 60 height 35
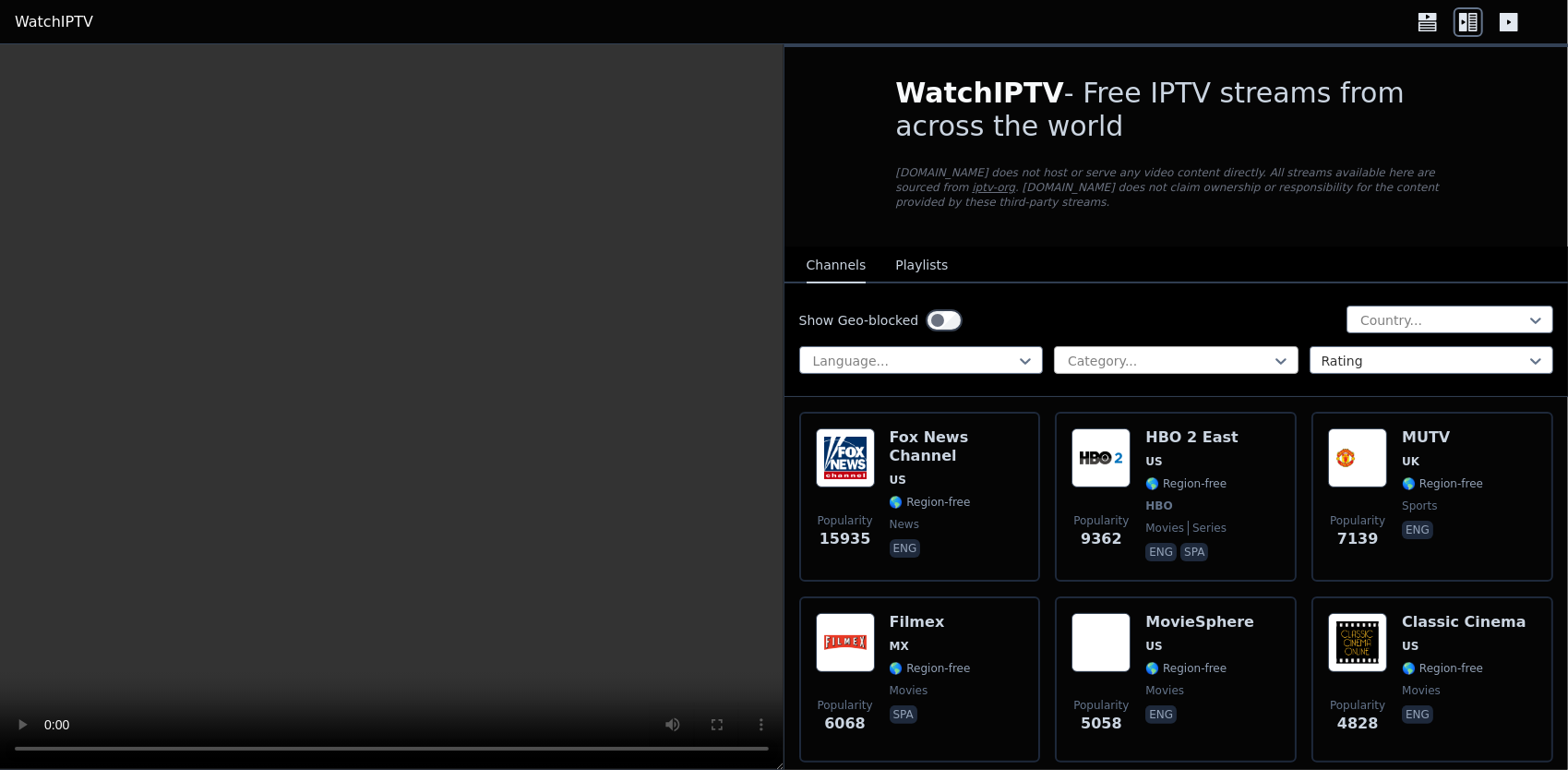
click at [1167, 352] on div at bounding box center [1169, 361] width 206 height 19
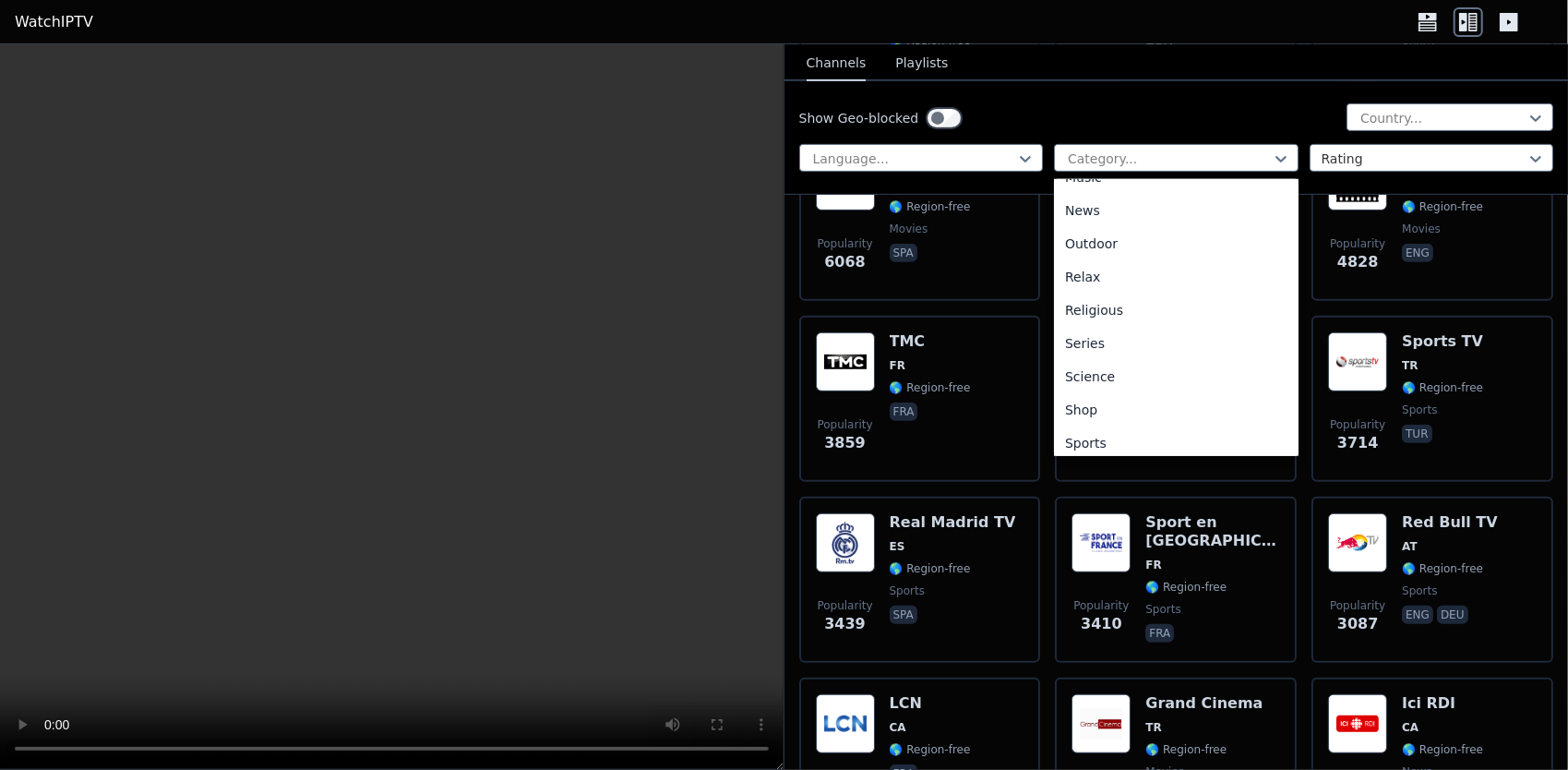
scroll to position [629, 0]
click at [1119, 377] on div "Sports" at bounding box center [1177, 369] width 245 height 33
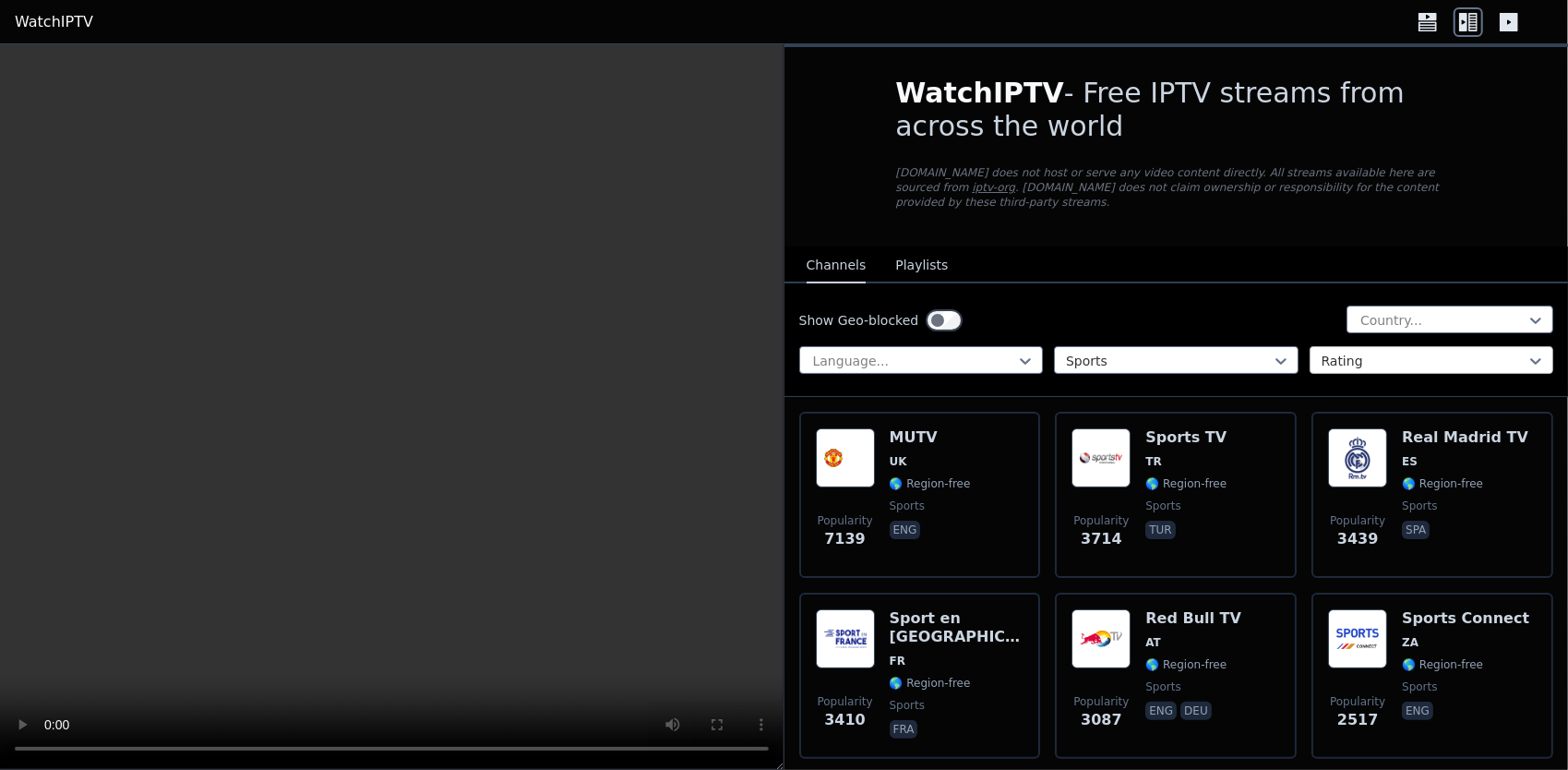
click at [1350, 352] on div at bounding box center [1425, 361] width 206 height 19
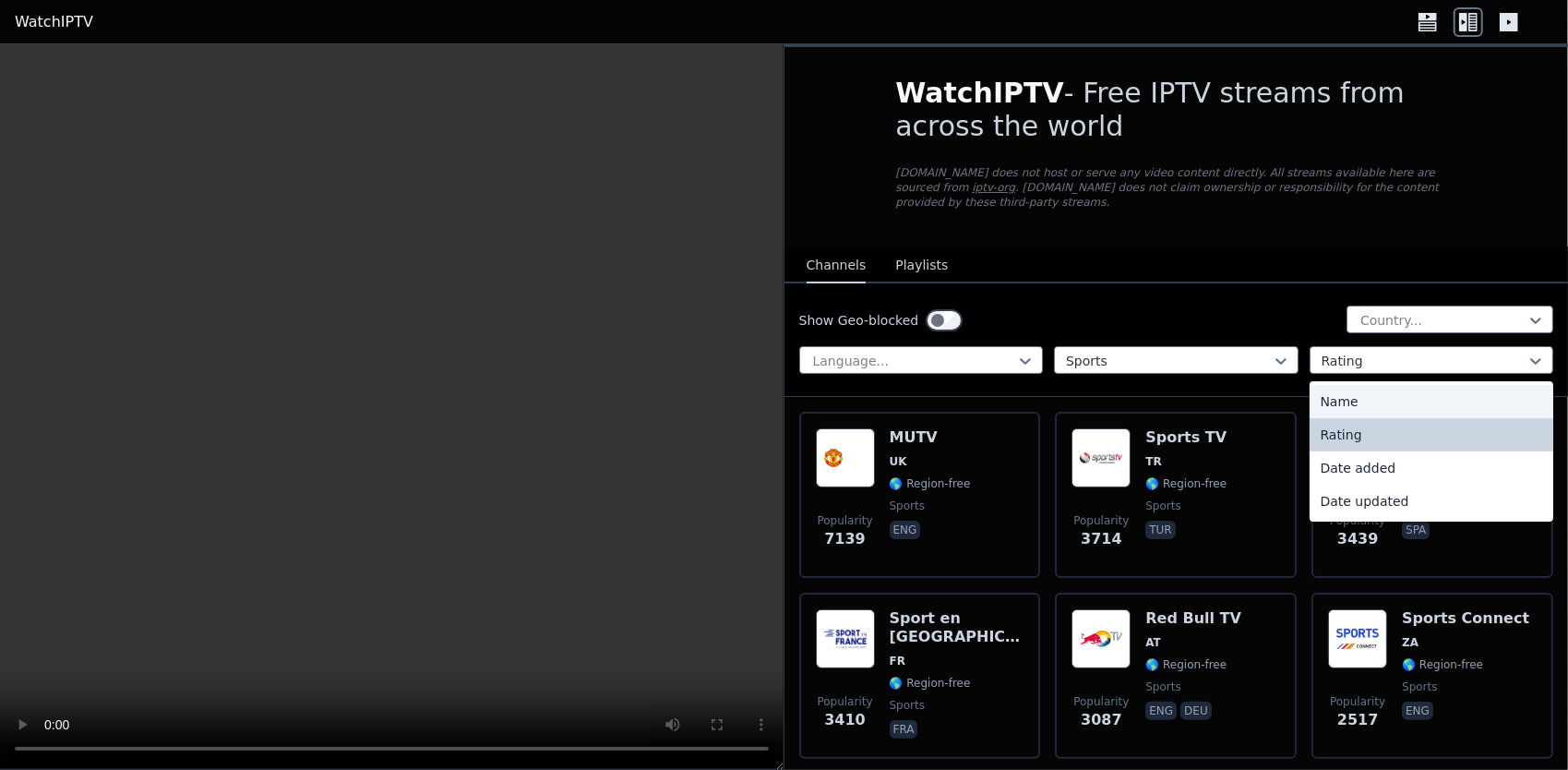
click at [1361, 385] on div "Name" at bounding box center [1433, 401] width 245 height 33
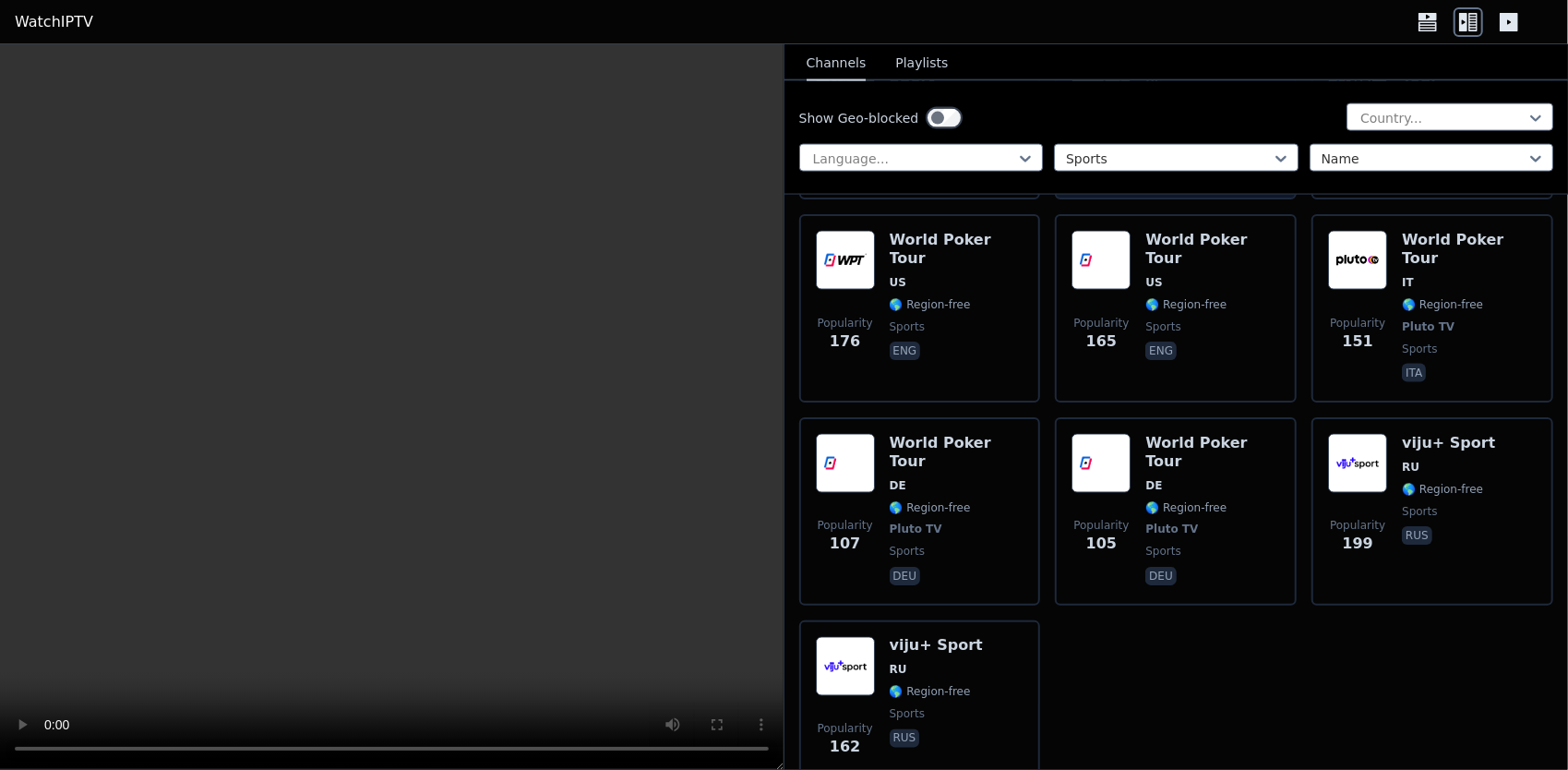
scroll to position [6612, 0]
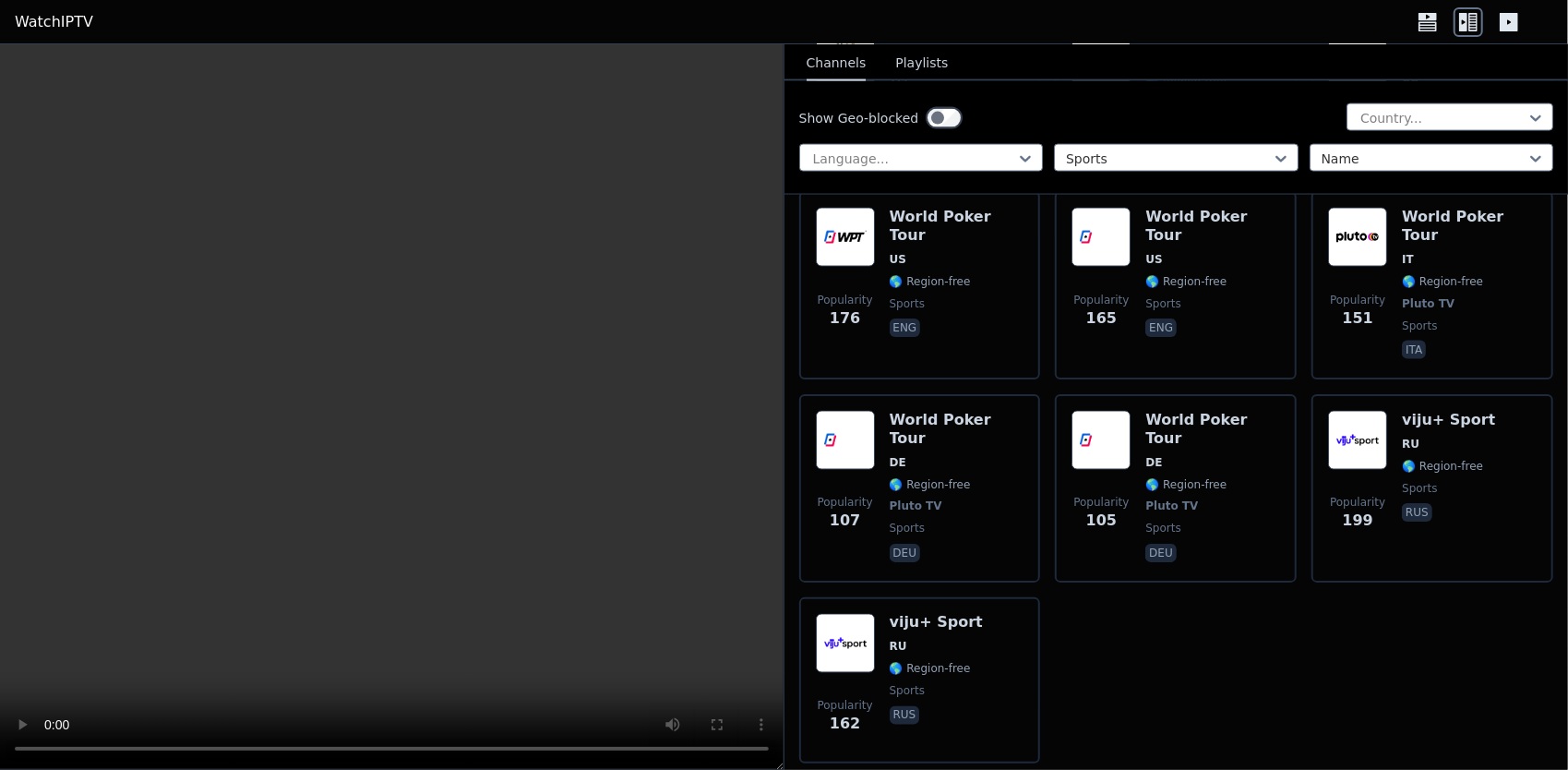
drag, startPoint x: 404, startPoint y: 272, endPoint x: 184, endPoint y: 206, distance: 229.7
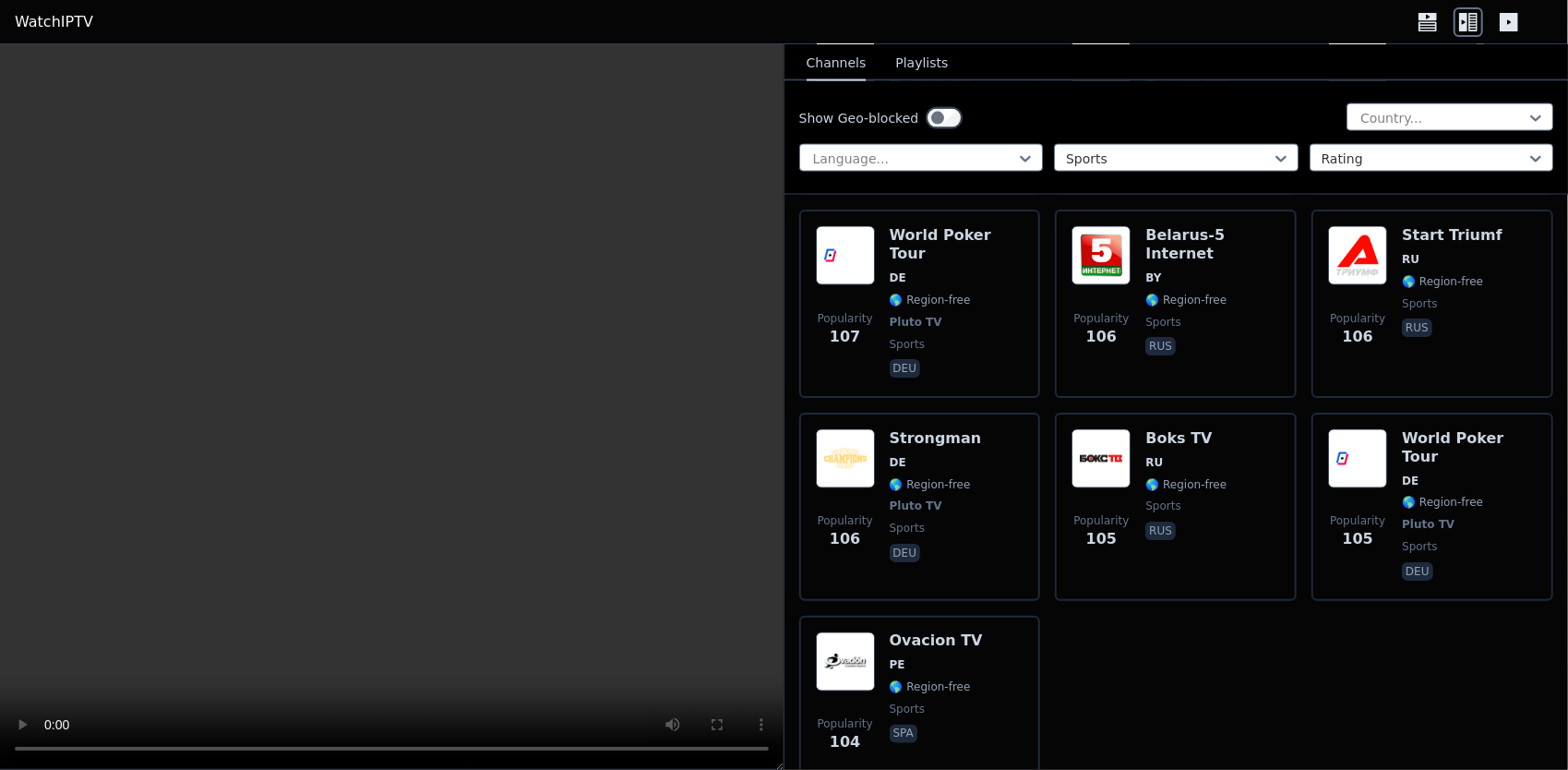
drag, startPoint x: 408, startPoint y: 231, endPoint x: 435, endPoint y: 232, distance: 27.0
click at [39, 19] on link "WatchIPTV" at bounding box center [54, 22] width 79 height 22
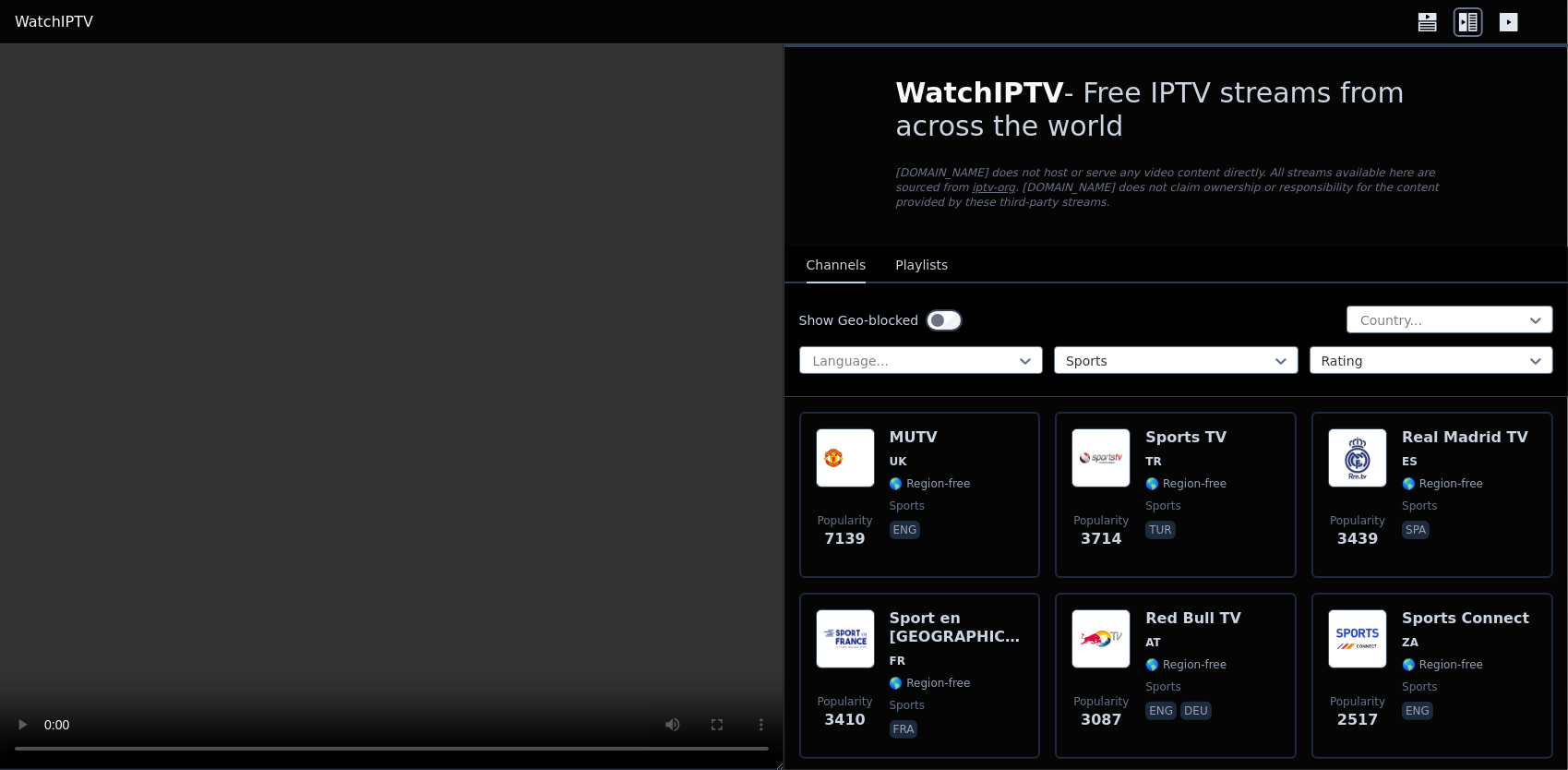
click at [39, 19] on link "WatchIPTV" at bounding box center [54, 22] width 79 height 22
click at [65, 11] on link "WatchIPTV" at bounding box center [54, 22] width 79 height 22
drag, startPoint x: 801, startPoint y: 37, endPoint x: 772, endPoint y: 49, distance: 31.4
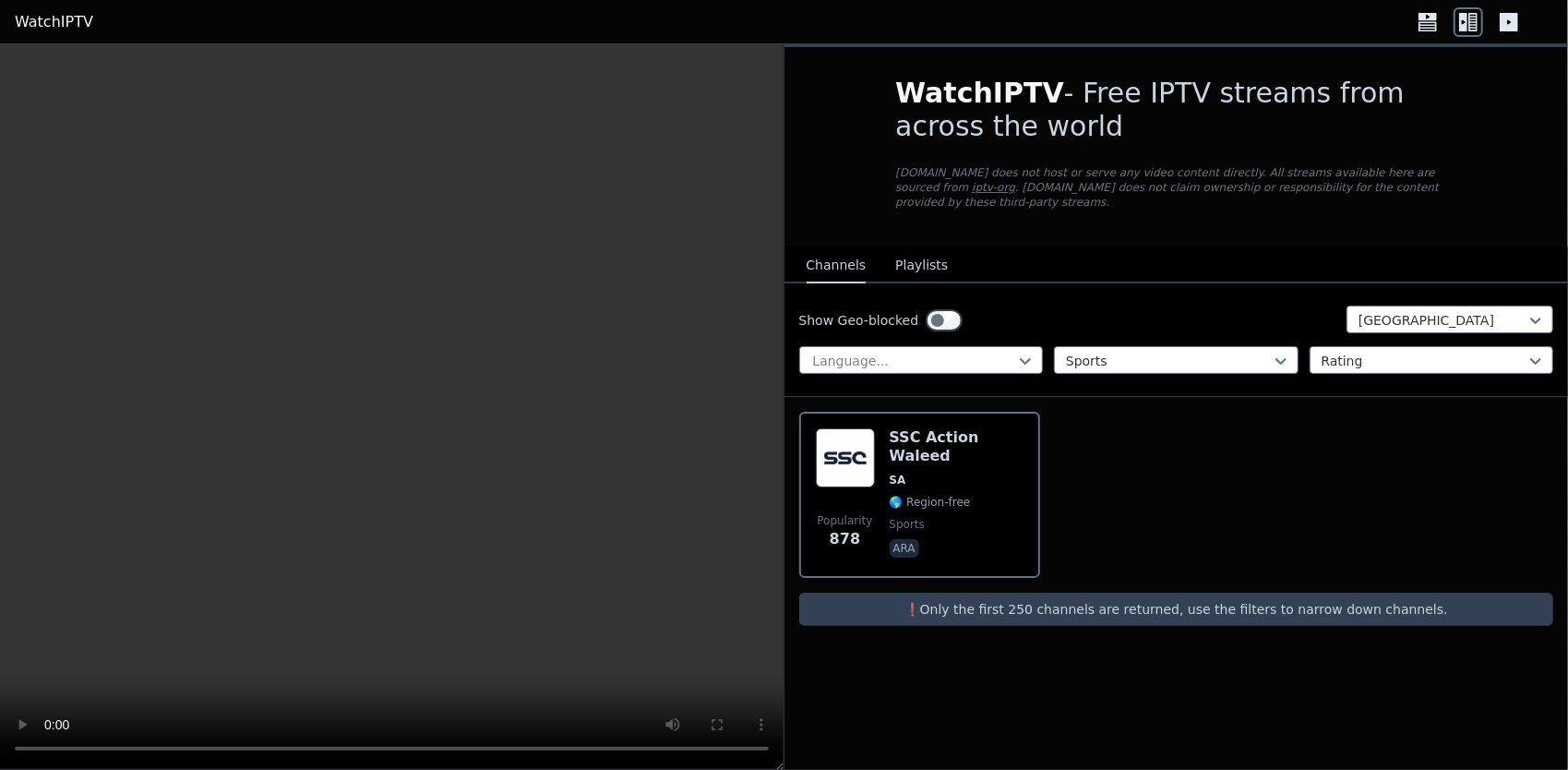
drag, startPoint x: 772, startPoint y: 49, endPoint x: 730, endPoint y: 67, distance: 45.7
